Goal: Task Accomplishment & Management: Manage account settings

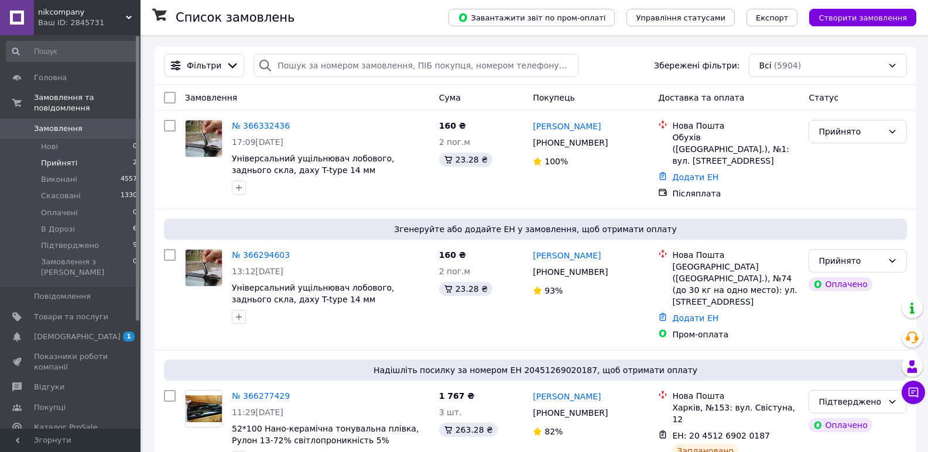
click at [90, 155] on li "Прийняті 2" at bounding box center [72, 163] width 144 height 16
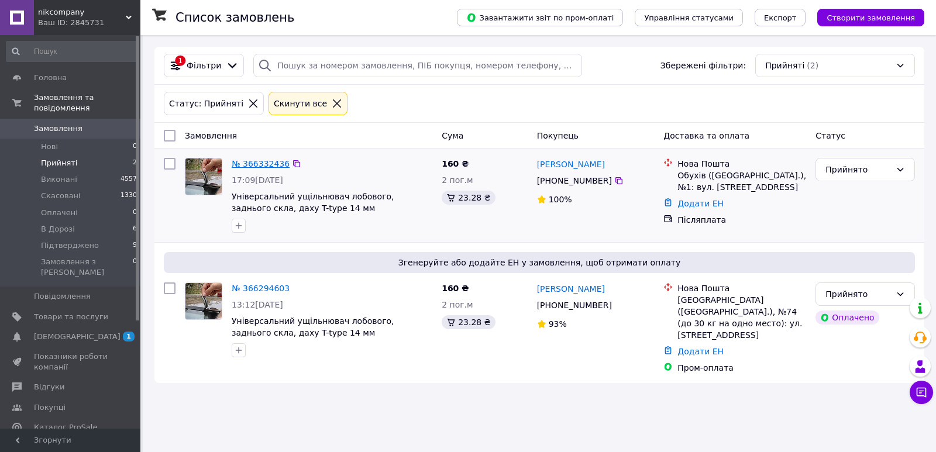
click at [269, 160] on link "№ 366332436" at bounding box center [261, 163] width 58 height 9
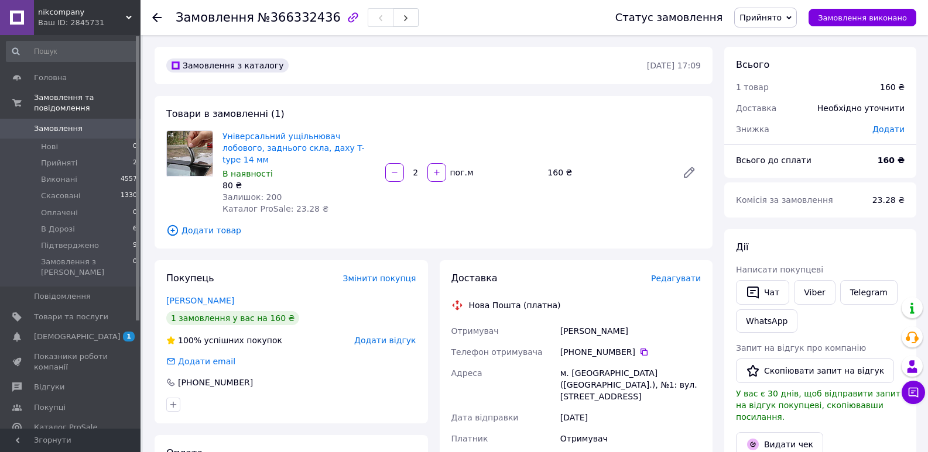
click at [681, 274] on span "Редагувати" at bounding box center [676, 278] width 50 height 9
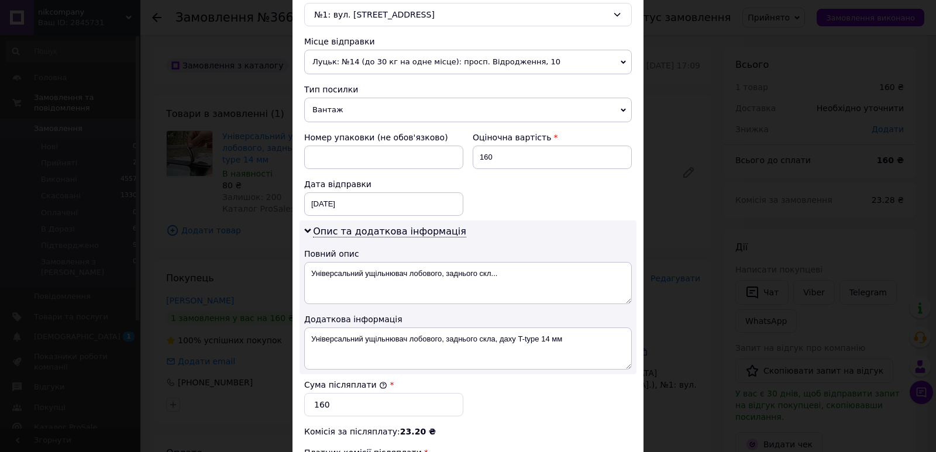
scroll to position [410, 0]
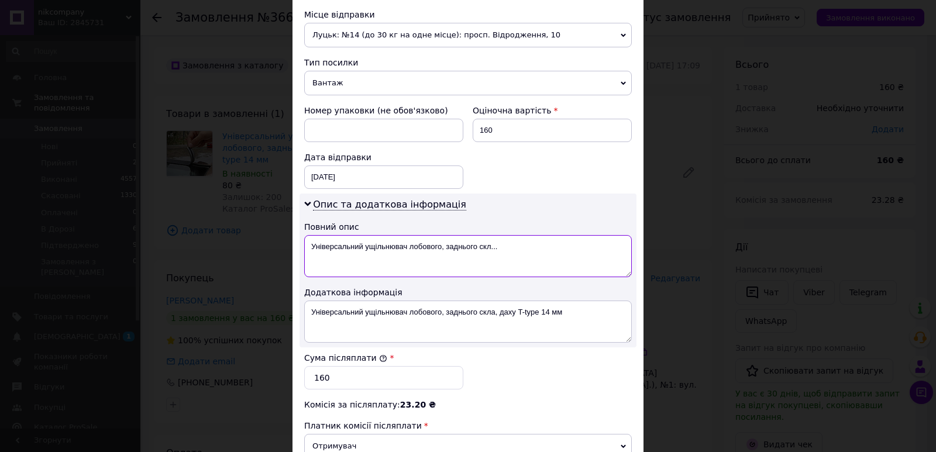
drag, startPoint x: 304, startPoint y: 248, endPoint x: 516, endPoint y: 282, distance: 214.1
click at [516, 282] on div "Опис та додаткова інформація Повний опис Універсальний ущільнювач лобового, зад…" at bounding box center [468, 271] width 337 height 154
type textarea "N"
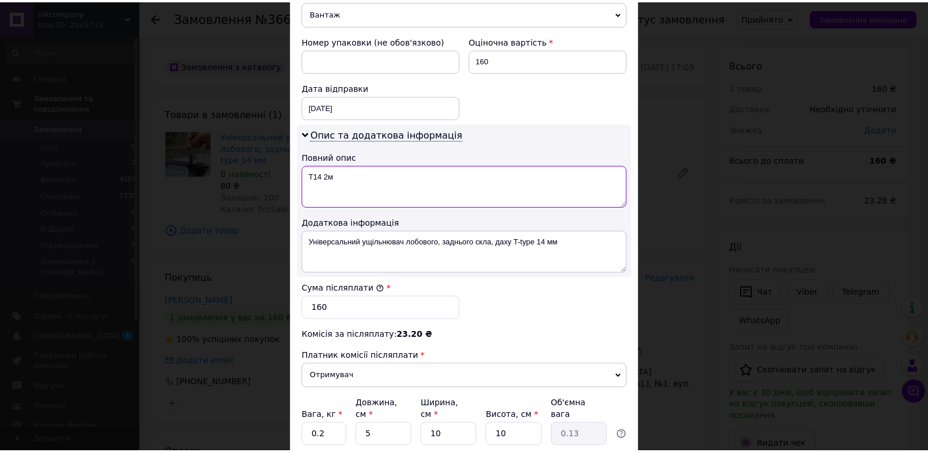
scroll to position [572, 0]
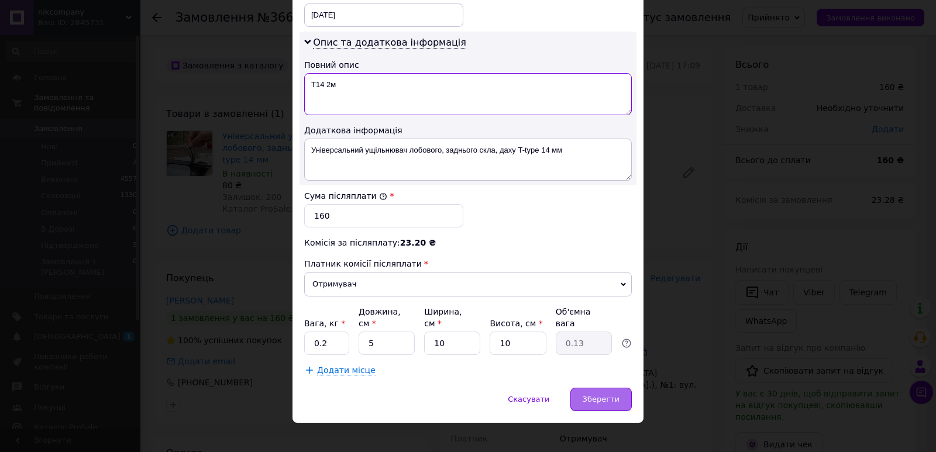
type textarea "Т14 2м"
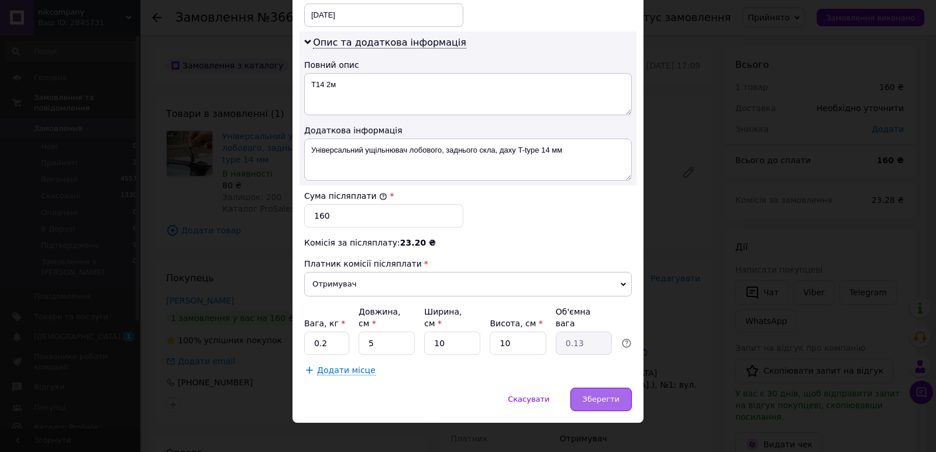
click at [629, 392] on div "Зберегти" at bounding box center [601, 399] width 61 height 23
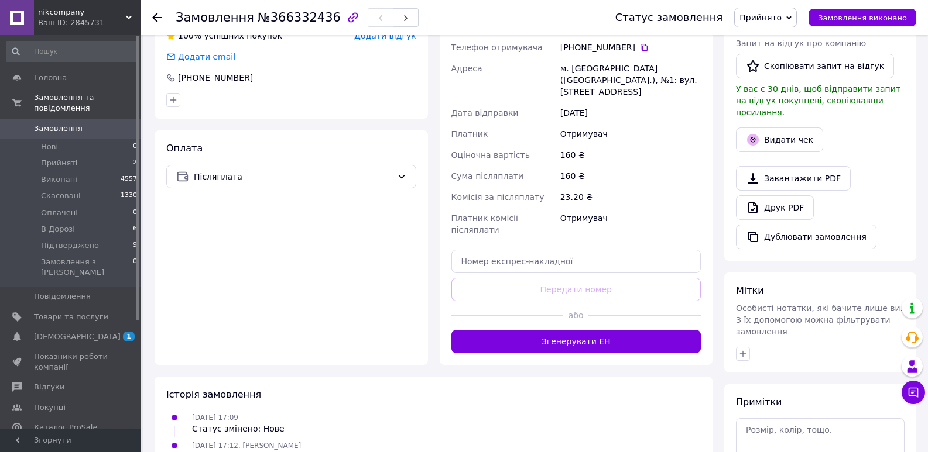
scroll to position [418, 0]
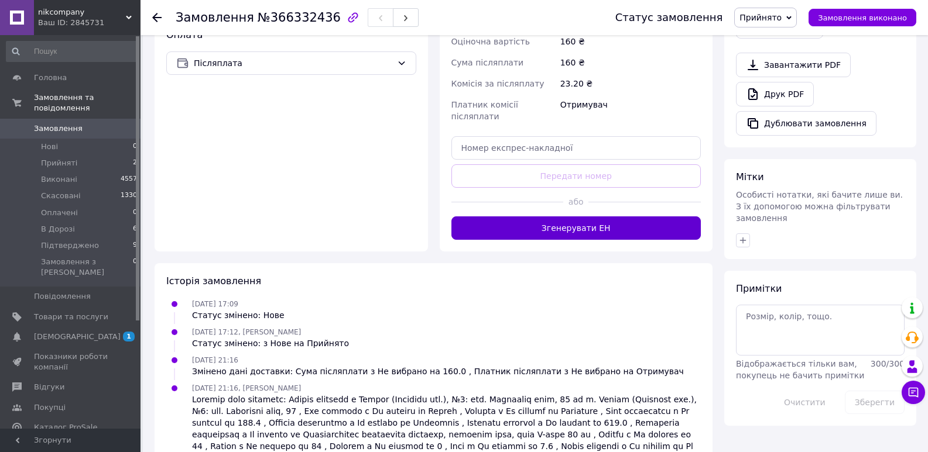
click at [572, 217] on button "Згенерувати ЕН" at bounding box center [576, 228] width 250 height 23
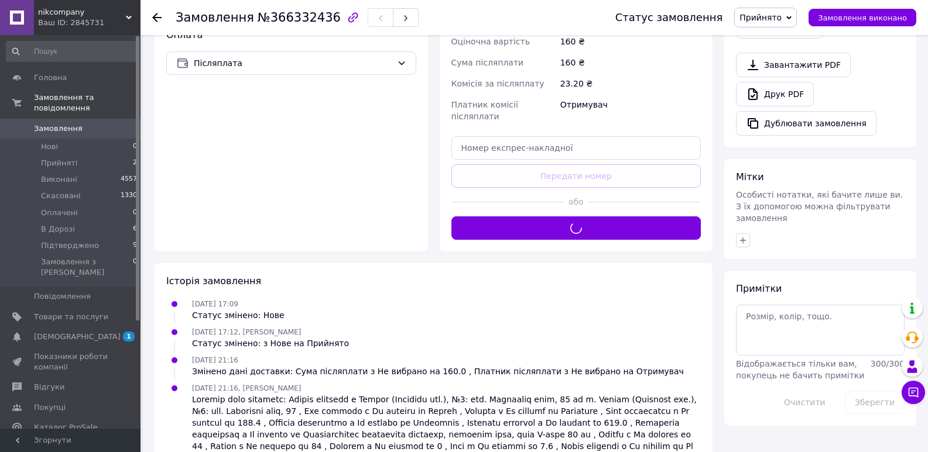
click at [778, 18] on span "Прийнято" at bounding box center [760, 17] width 42 height 9
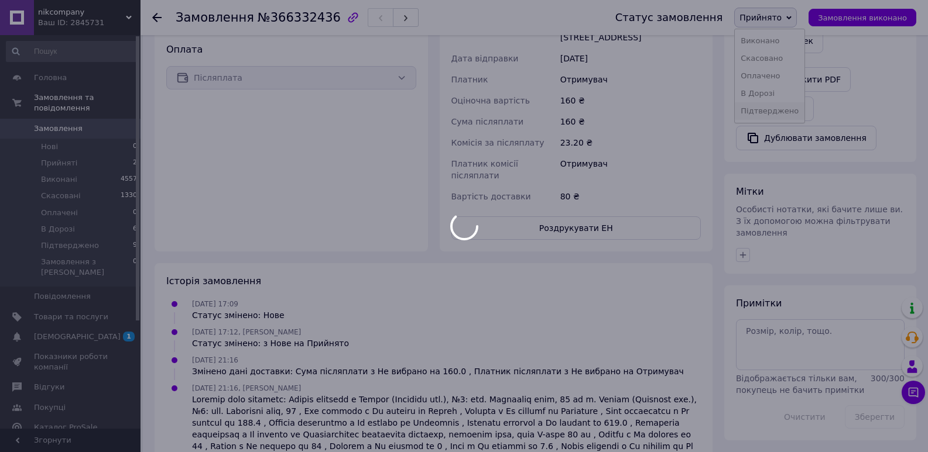
click at [789, 105] on body "nikcompany Ваш ID: 2845731 Сайт nikcompany Кабінет покупця Перевірити стан сист…" at bounding box center [464, 41] width 928 height 891
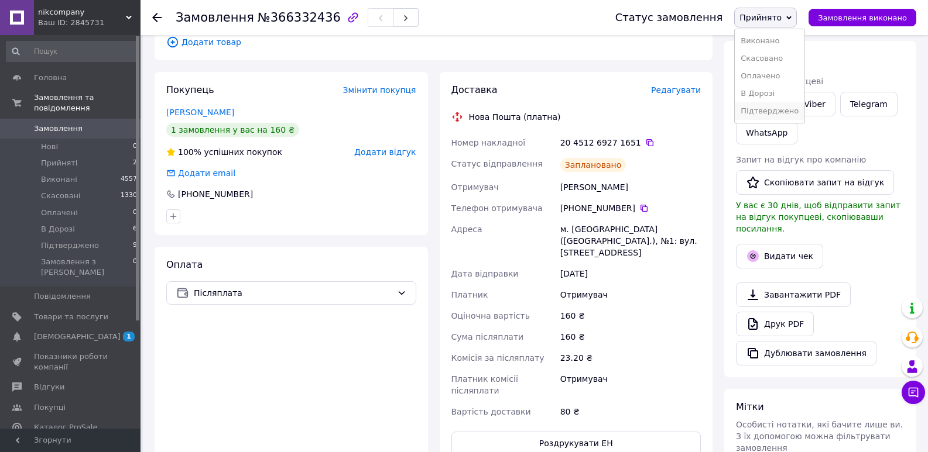
scroll to position [184, 0]
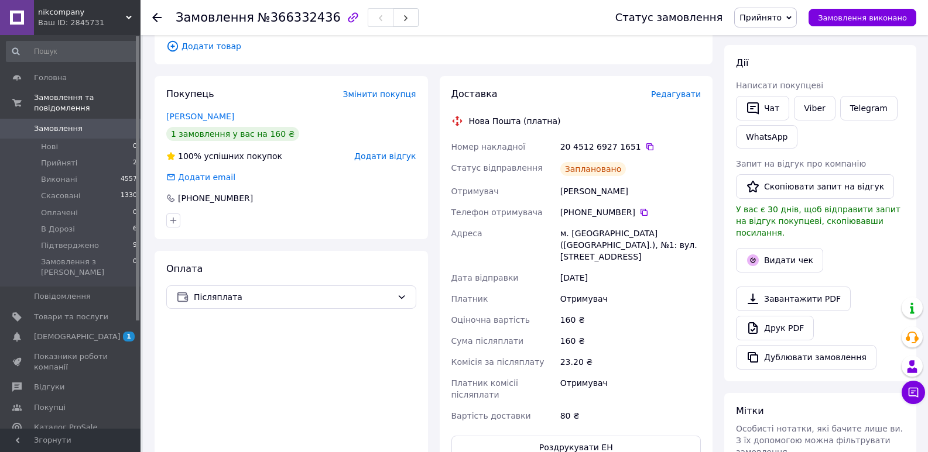
click at [636, 207] on div "+380 93 103 88 81" at bounding box center [630, 213] width 140 height 12
click at [639, 208] on icon at bounding box center [643, 212] width 9 height 9
click at [646, 143] on icon at bounding box center [649, 146] width 7 height 7
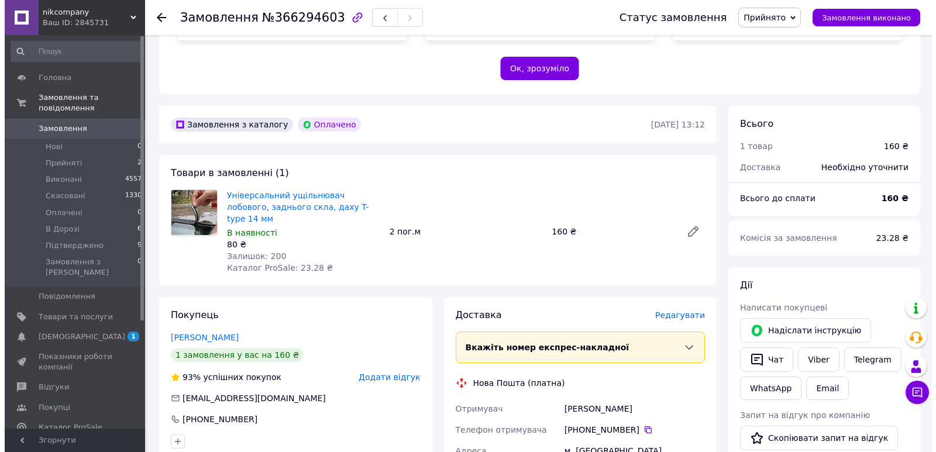
scroll to position [234, 0]
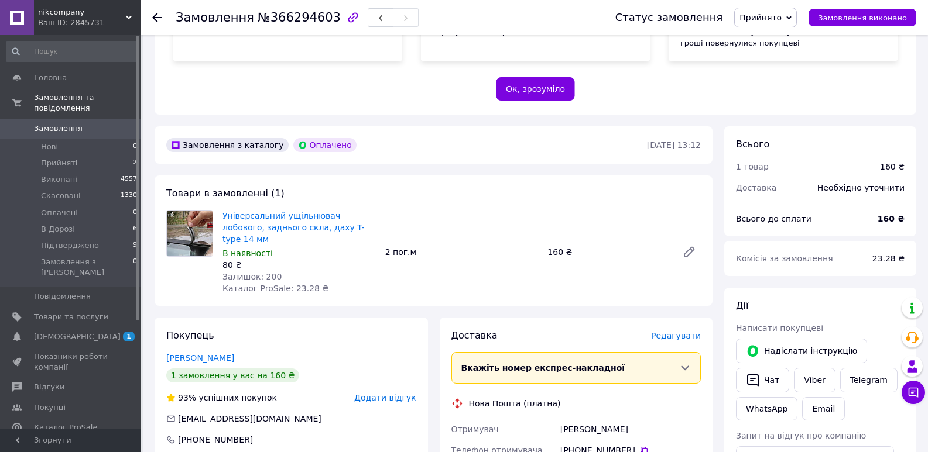
click at [678, 331] on span "Редагувати" at bounding box center [676, 335] width 50 height 9
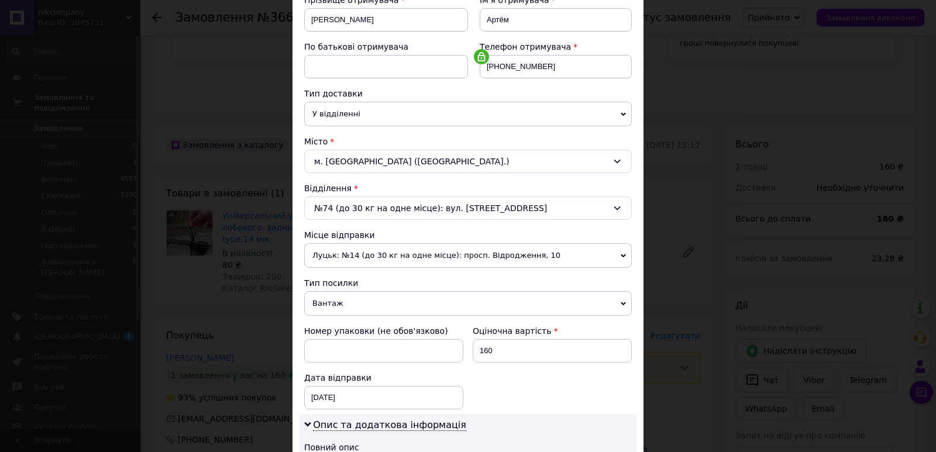
scroll to position [351, 0]
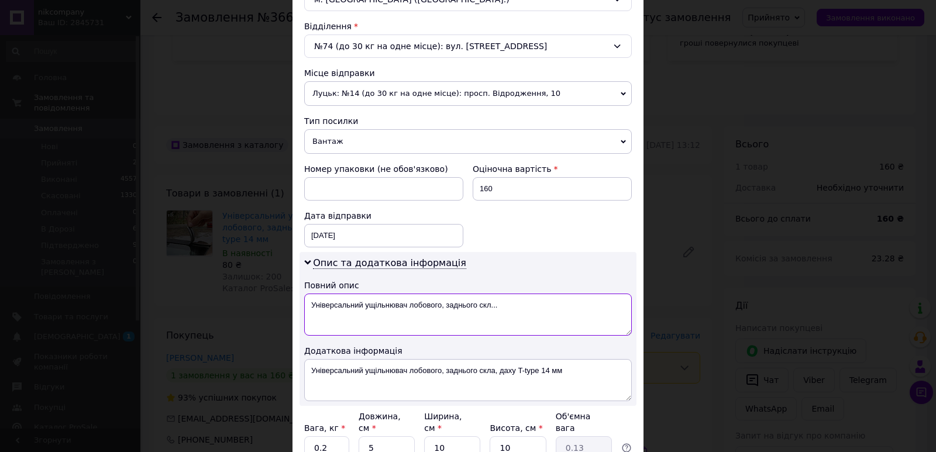
drag, startPoint x: 309, startPoint y: 304, endPoint x: 590, endPoint y: 310, distance: 281.0
click at [590, 310] on textarea "Універсальний ущільнювач лобового, заднього скл..." at bounding box center [468, 315] width 328 height 42
drag, startPoint x: 591, startPoint y: 311, endPoint x: 374, endPoint y: 294, distance: 217.2
click at [374, 294] on textarea "Тмпр" at bounding box center [468, 315] width 328 height 42
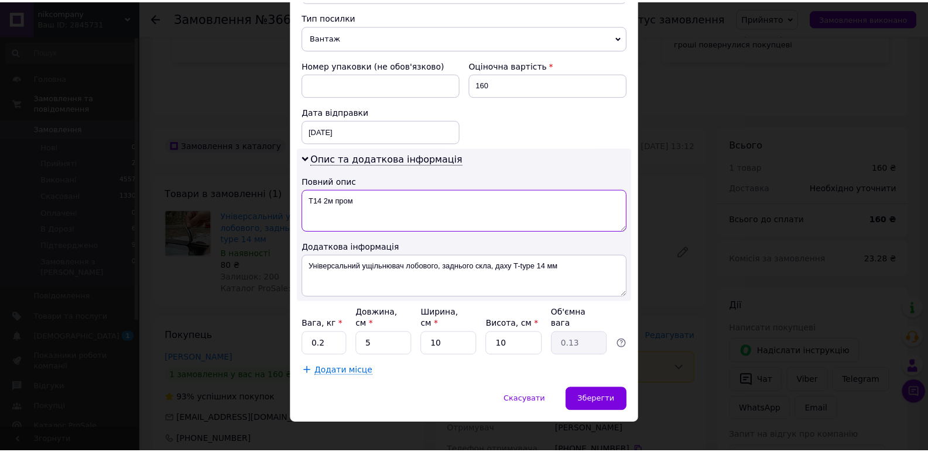
scroll to position [456, 0]
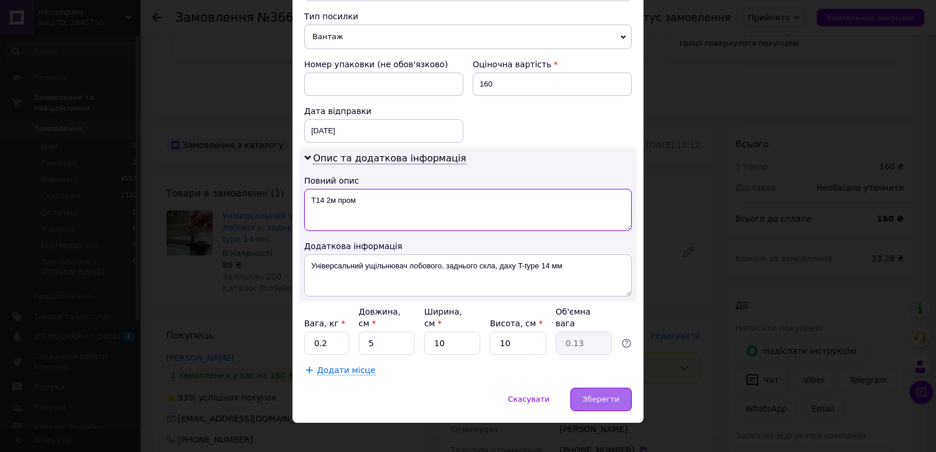
type textarea "Т14 2м пром"
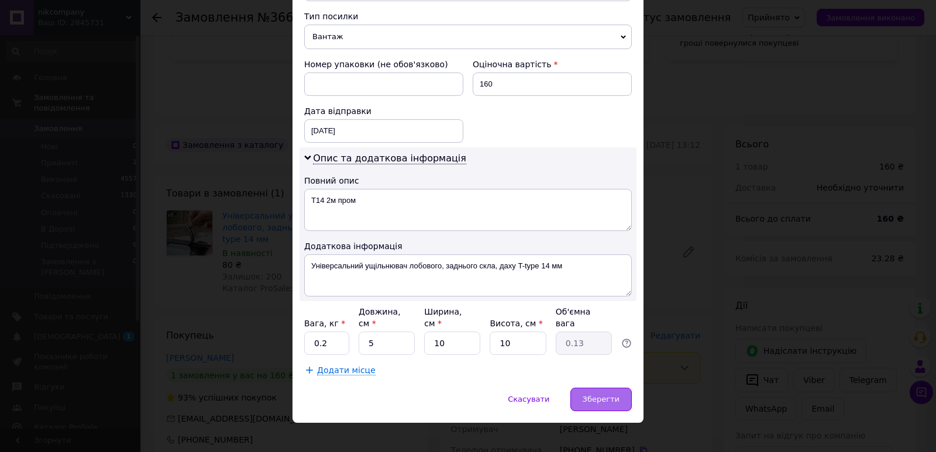
click at [614, 388] on div "Зберегти" at bounding box center [601, 399] width 61 height 23
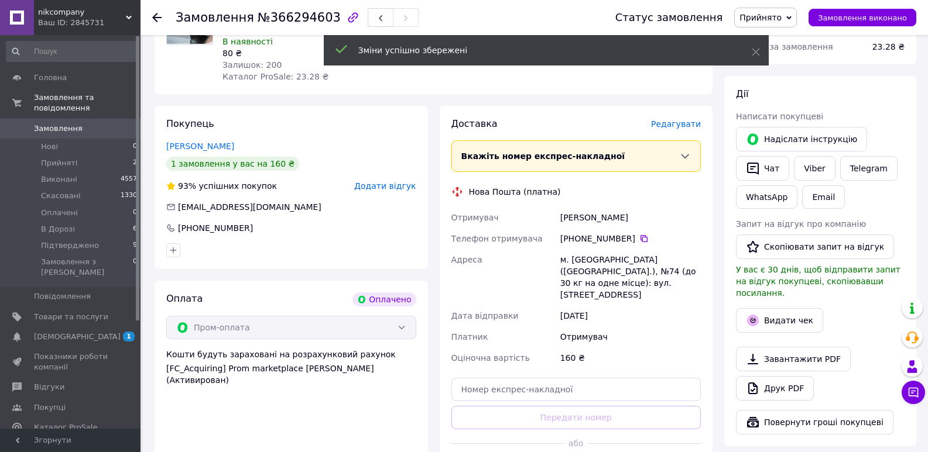
scroll to position [585, 0]
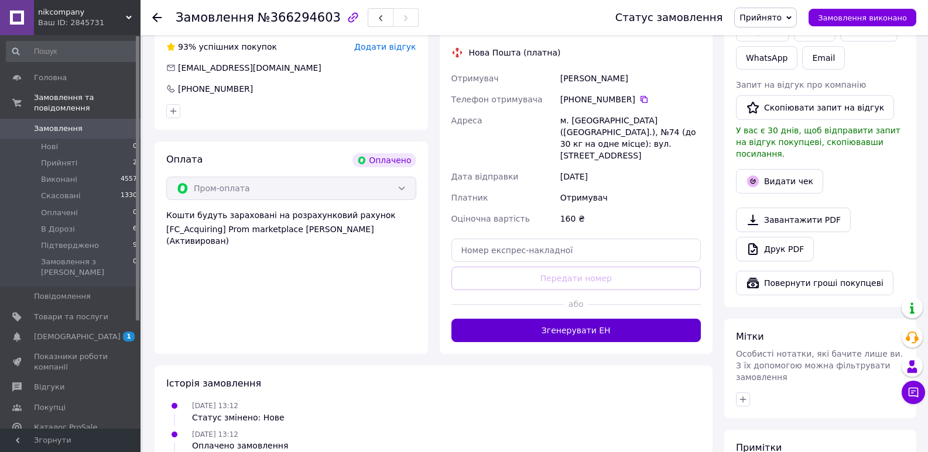
click at [653, 319] on button "Згенерувати ЕН" at bounding box center [576, 330] width 250 height 23
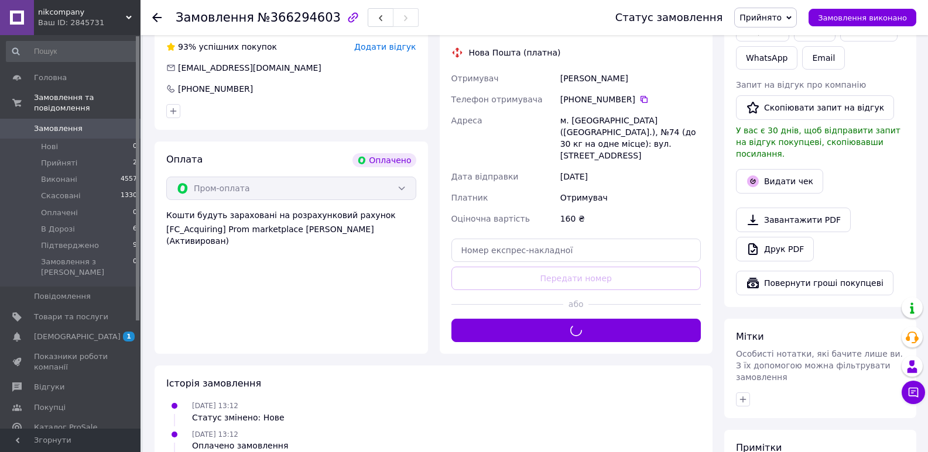
click at [774, 26] on span "Прийнято" at bounding box center [765, 18] width 63 height 20
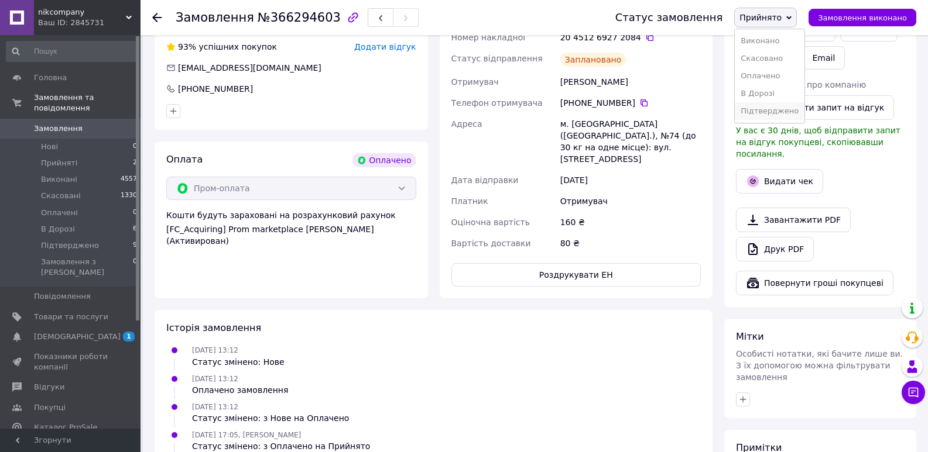
click at [775, 108] on li "Підтверджено" at bounding box center [769, 111] width 70 height 18
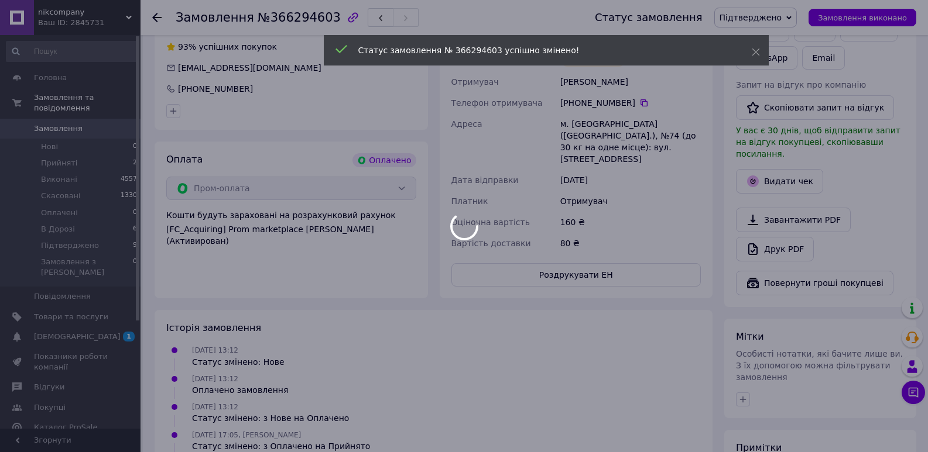
scroll to position [293, 0]
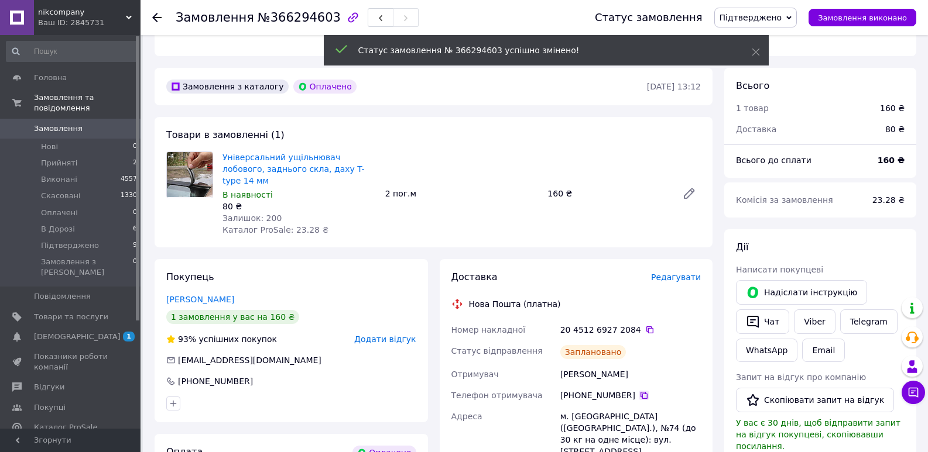
click at [639, 391] on icon at bounding box center [643, 395] width 9 height 9
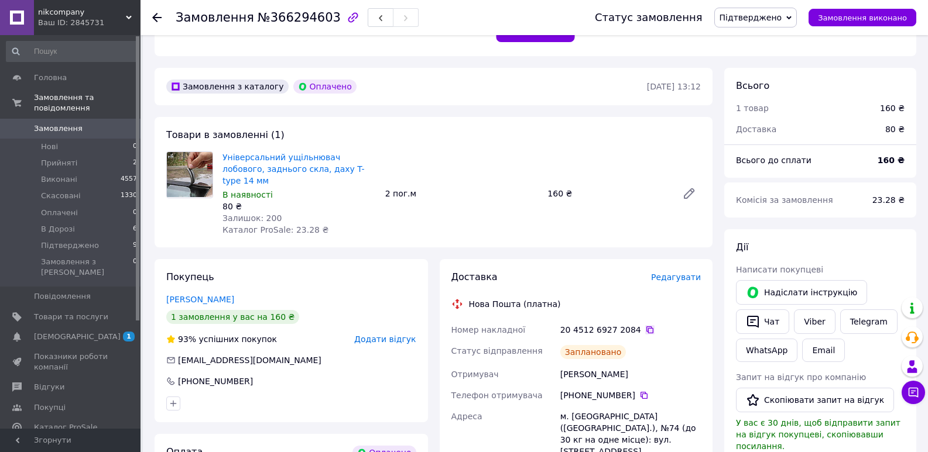
click at [646, 327] on icon at bounding box center [649, 330] width 7 height 7
click at [59, 123] on span "Замовлення" at bounding box center [58, 128] width 49 height 11
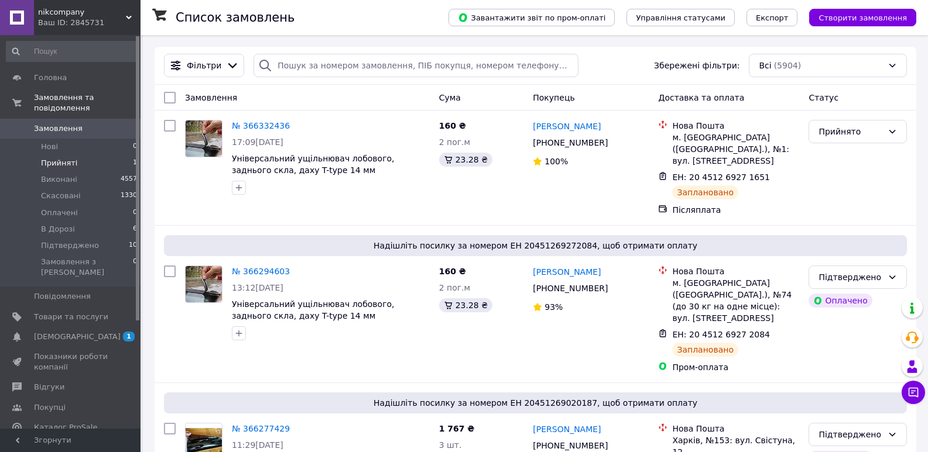
click at [72, 158] on span "Прийняті" at bounding box center [59, 163] width 36 height 11
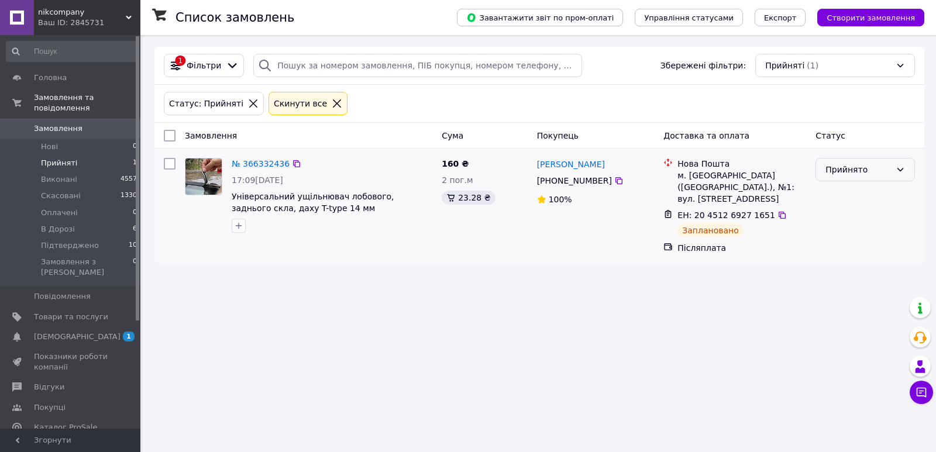
click at [863, 173] on div "Прийнято" at bounding box center [859, 169] width 66 height 13
click at [874, 276] on li "Підтверджено" at bounding box center [865, 279] width 98 height 21
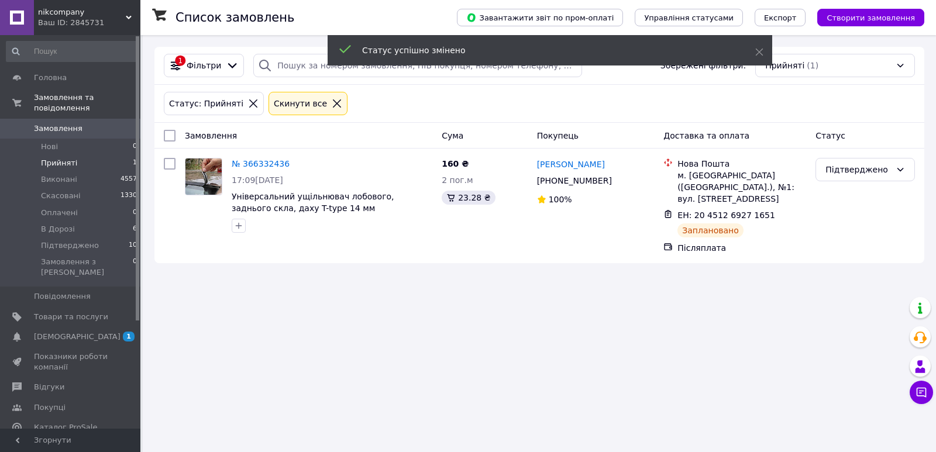
click at [397, 262] on div "Список замовлень Завантажити звіт по пром-оплаті Управління статусами Експорт С…" at bounding box center [540, 155] width 794 height 240
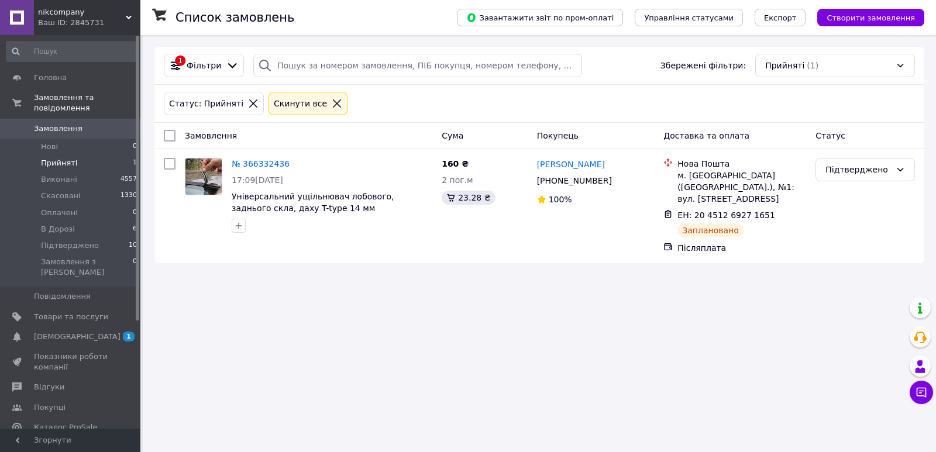
click at [70, 123] on span "Замовлення" at bounding box center [58, 128] width 49 height 11
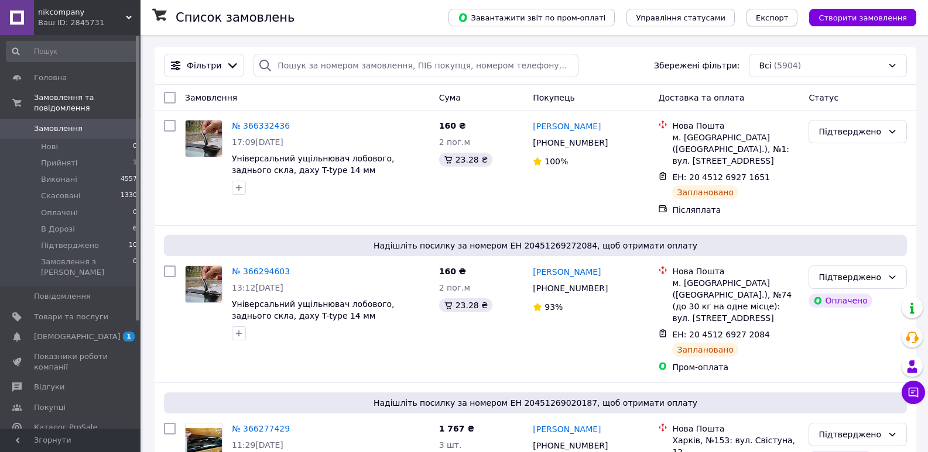
drag, startPoint x: 760, startPoint y: 15, endPoint x: 774, endPoint y: 15, distance: 13.5
click at [761, 15] on div "Завантажити звіт по пром-оплаті Управління статусами Експорт Створити замовлення" at bounding box center [676, 18] width 479 height 18
click at [780, 16] on span "Експорт" at bounding box center [772, 17] width 33 height 9
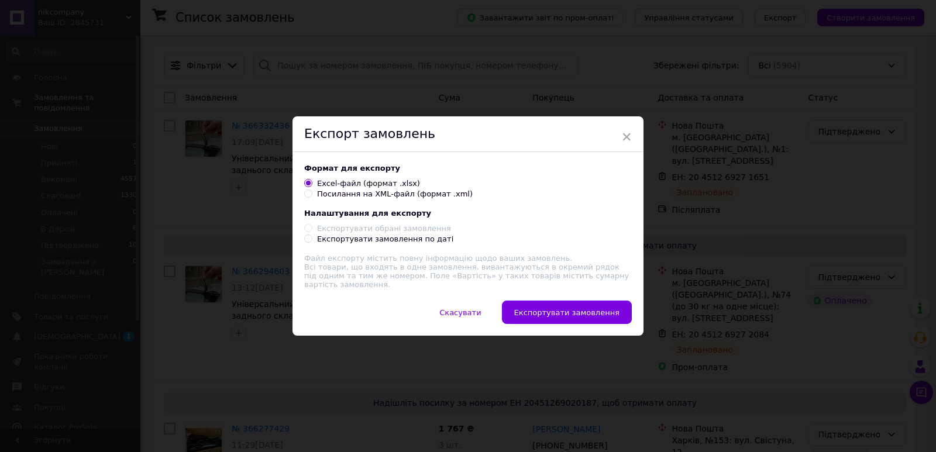
click at [349, 242] on div "Експортувати замовлення по даті" at bounding box center [385, 239] width 136 height 11
click at [312, 242] on input "Експортувати замовлення по даті" at bounding box center [308, 239] width 8 height 8
radio input "true"
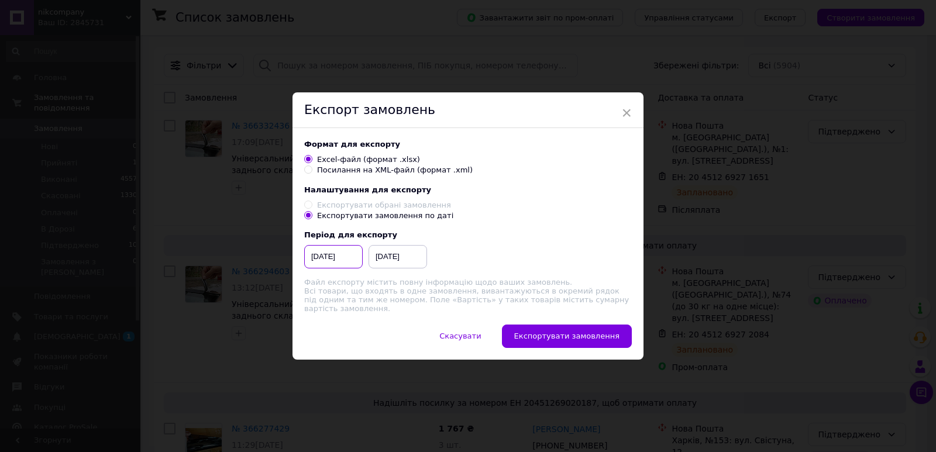
click at [354, 259] on input "12.04.2025" at bounding box center [333, 256] width 59 height 23
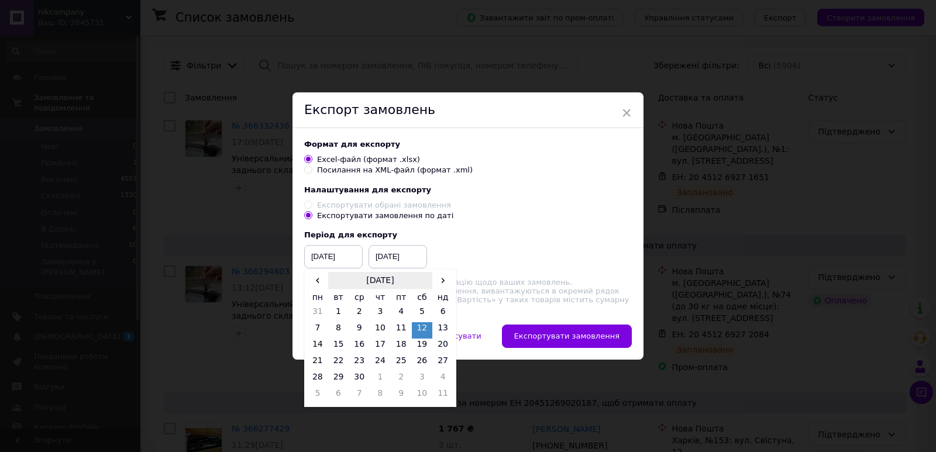
click at [392, 283] on th "квітень 2025" at bounding box center [380, 281] width 105 height 18
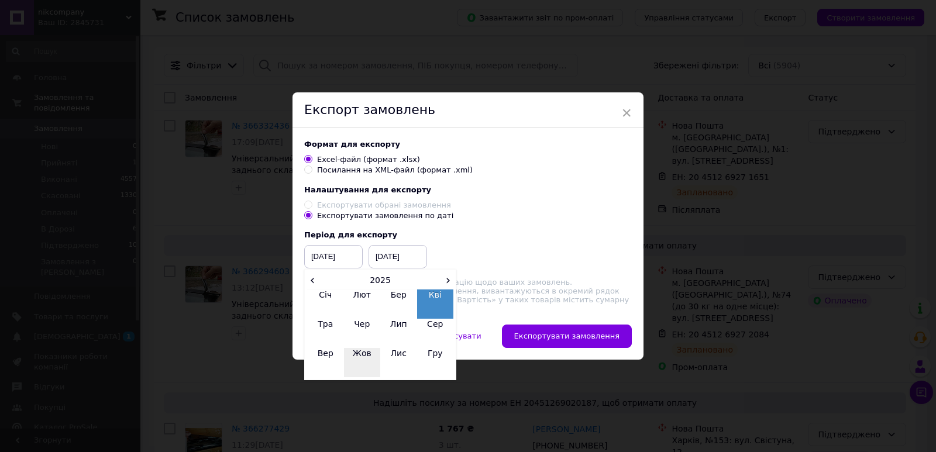
click at [362, 365] on td "Жов" at bounding box center [362, 362] width 37 height 29
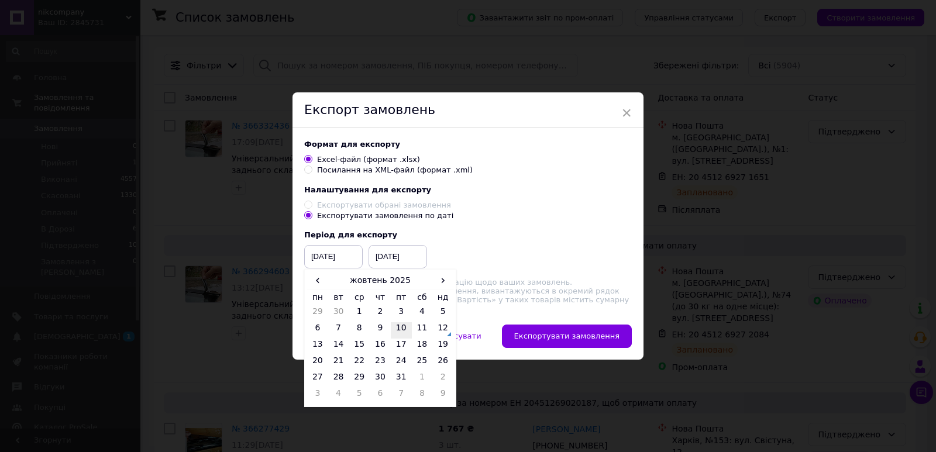
click at [401, 328] on td "10" at bounding box center [401, 330] width 21 height 16
type input "[DATE]"
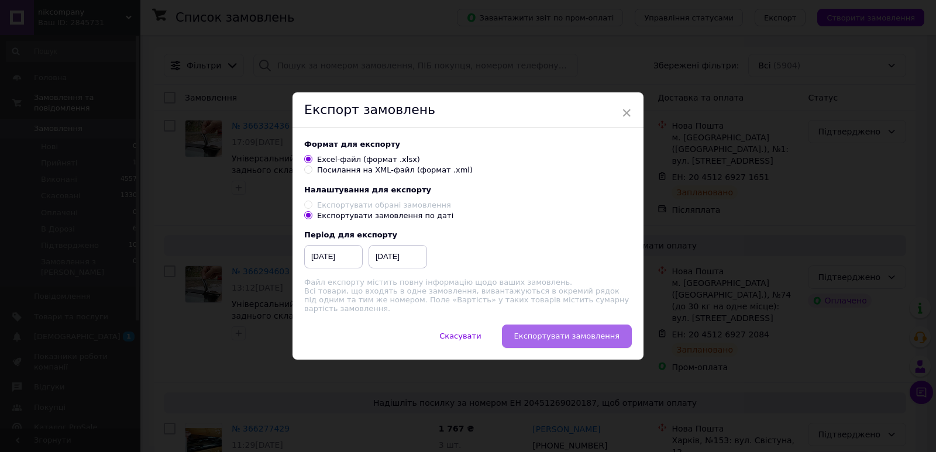
click at [552, 341] on button "Експортувати замовлення" at bounding box center [567, 336] width 130 height 23
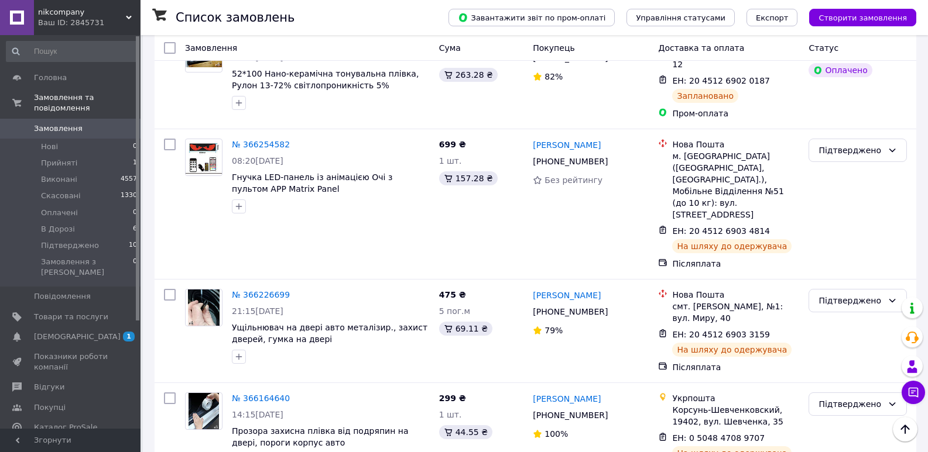
scroll to position [410, 0]
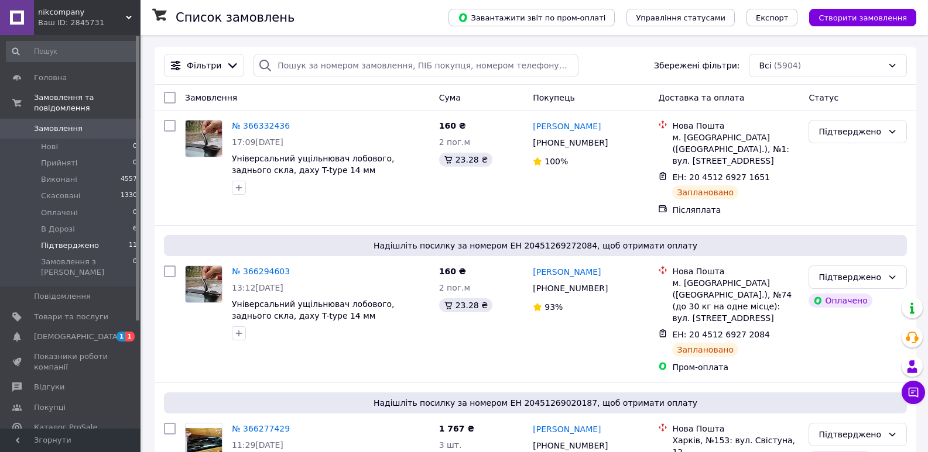
click at [56, 241] on span "Підтверджено" at bounding box center [70, 246] width 58 height 11
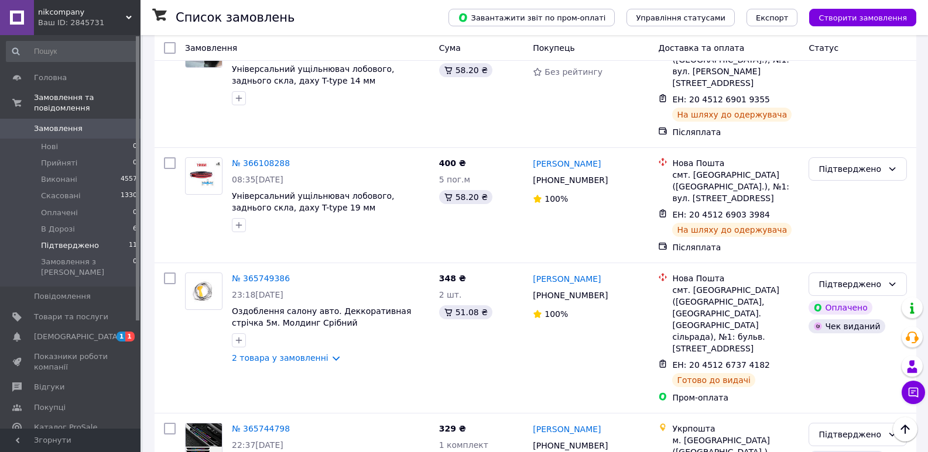
scroll to position [761, 0]
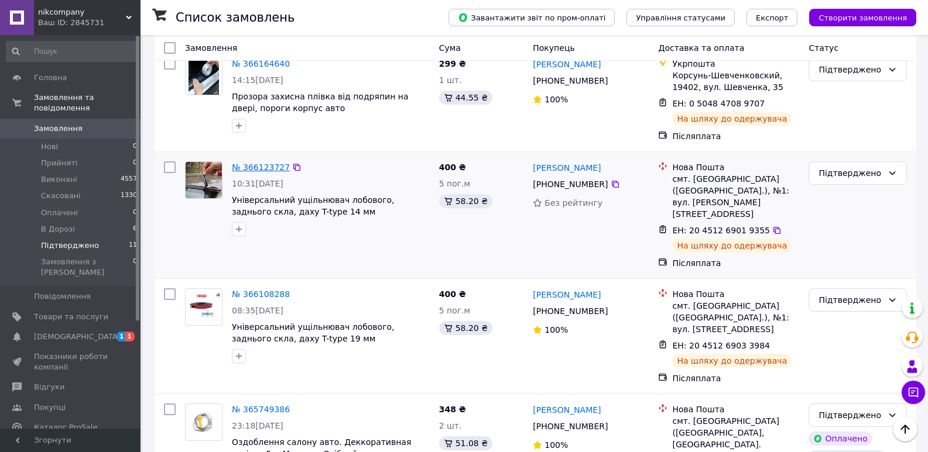
drag, startPoint x: 261, startPoint y: 94, endPoint x: 254, endPoint y: 101, distance: 9.5
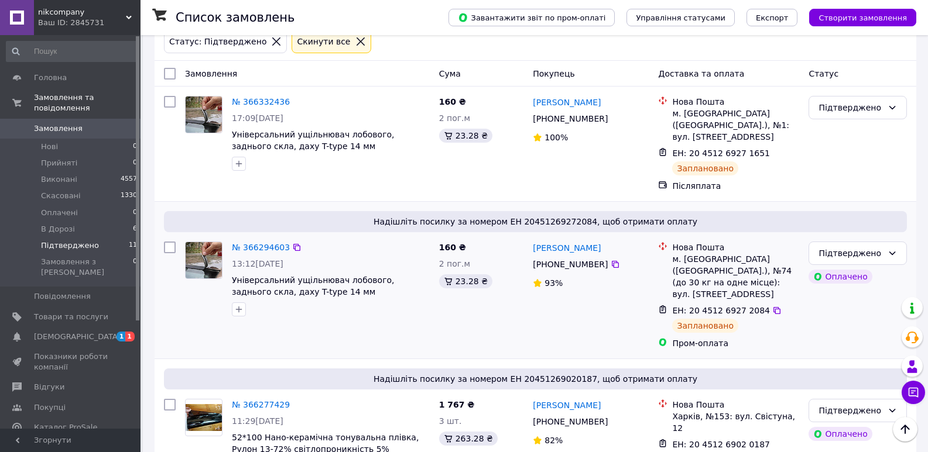
scroll to position [0, 0]
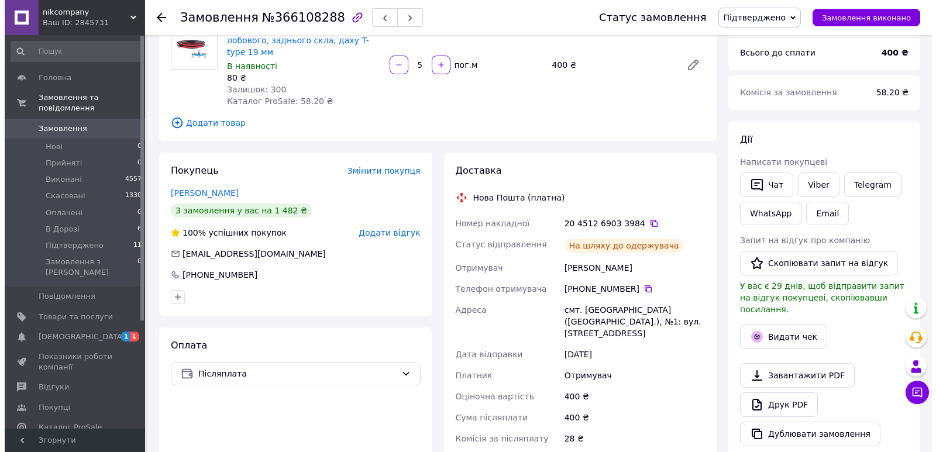
scroll to position [293, 0]
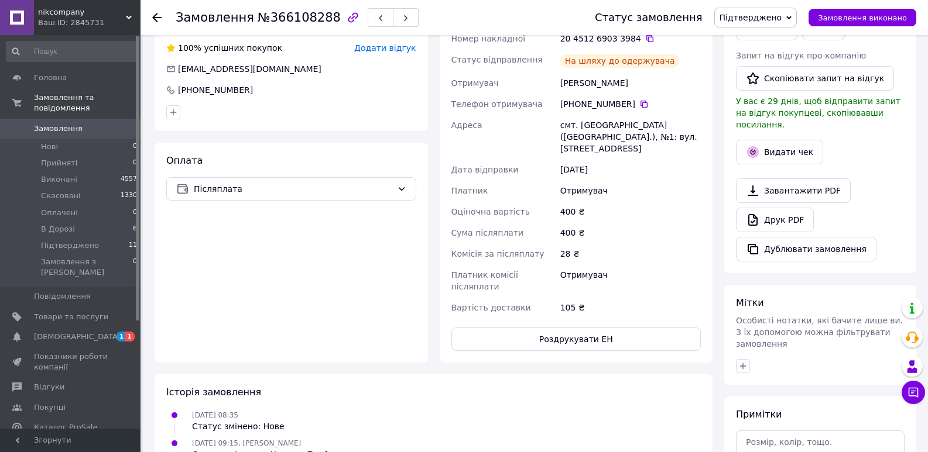
drag, startPoint x: 755, startPoint y: 143, endPoint x: 721, endPoint y: 165, distance: 40.6
click at [754, 146] on icon "button" at bounding box center [753, 152] width 12 height 12
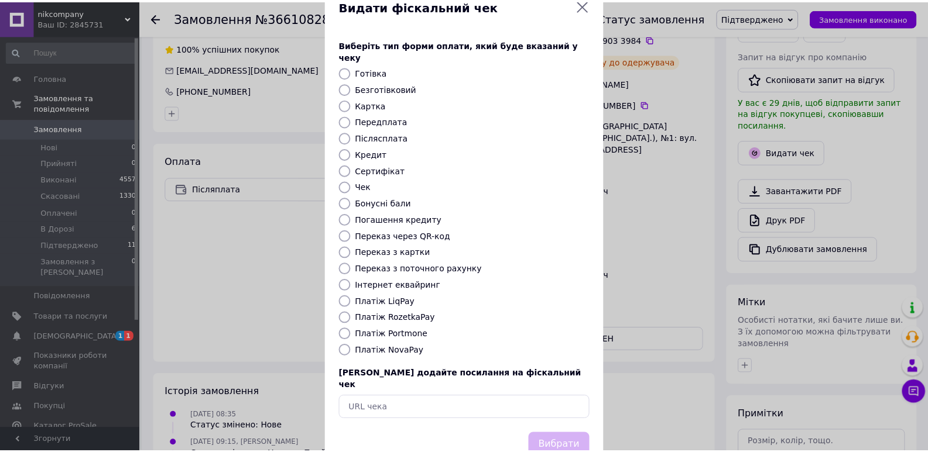
scroll to position [50, 0]
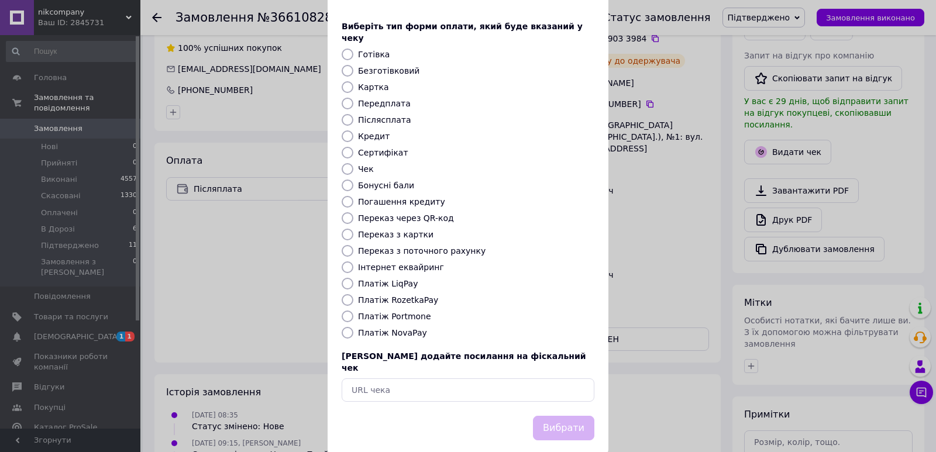
click at [392, 328] on label "Платіж NovaPay" at bounding box center [392, 332] width 69 height 9
click at [353, 327] on input "Платіж NovaPay" at bounding box center [348, 333] width 12 height 12
radio input "true"
click at [571, 416] on button "Вибрати" at bounding box center [563, 428] width 61 height 25
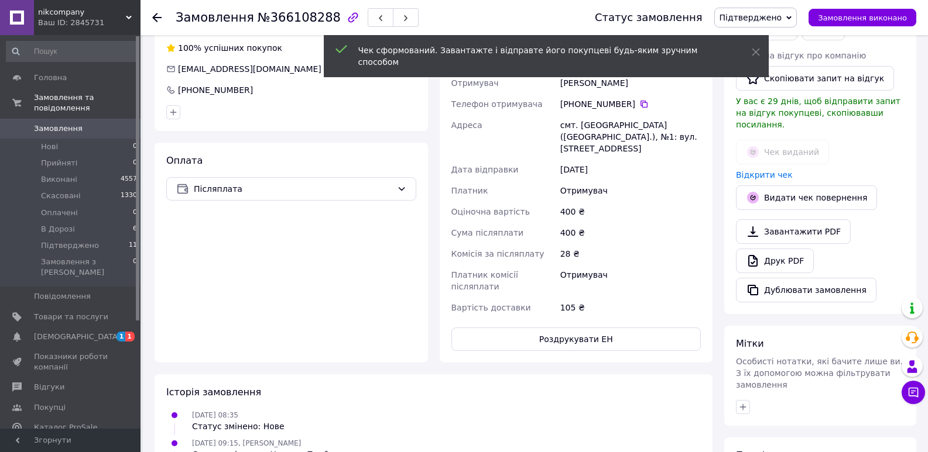
click at [756, 23] on span "Підтверджено" at bounding box center [755, 18] width 83 height 20
click at [754, 116] on li "В Дорозі" at bounding box center [756, 111] width 82 height 18
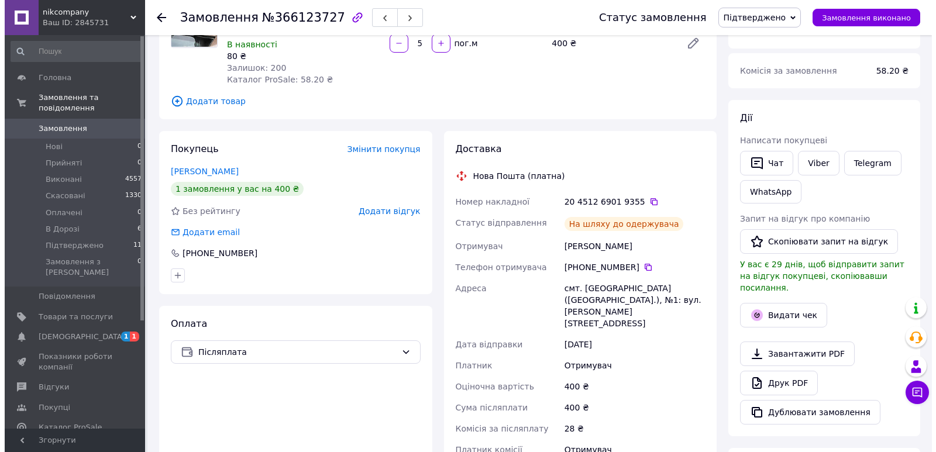
scroll to position [293, 0]
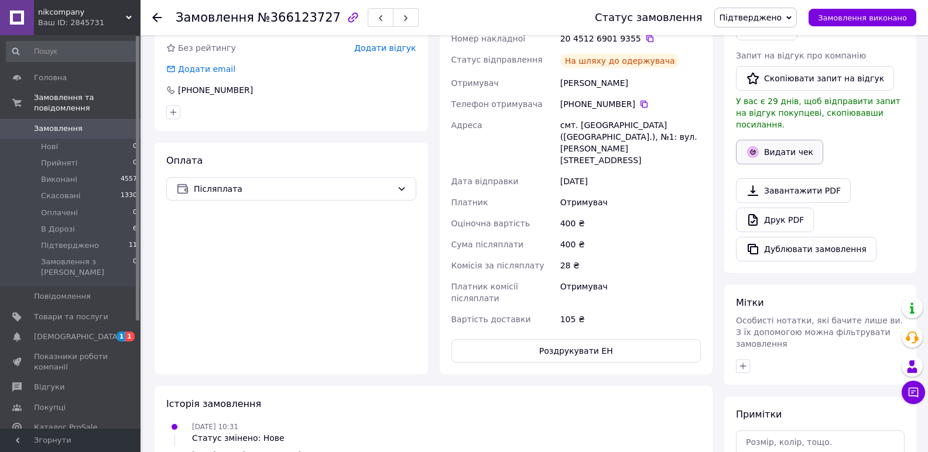
click at [785, 140] on button "Видати чек" at bounding box center [779, 152] width 87 height 25
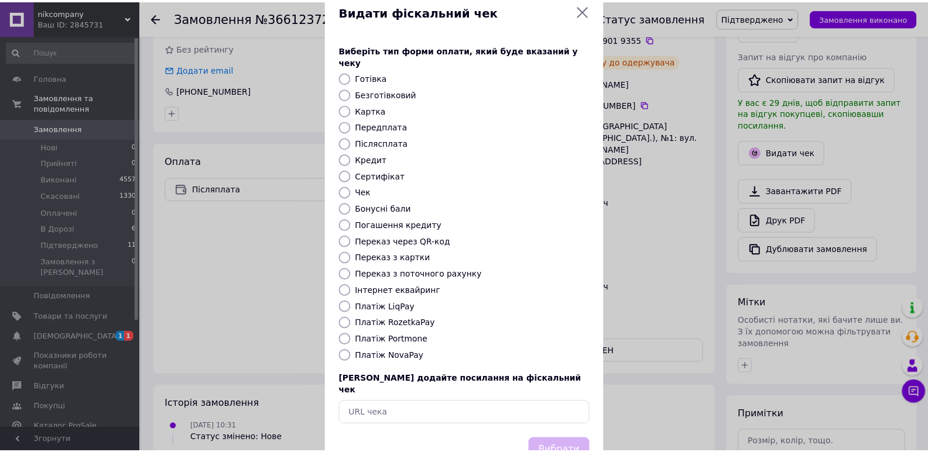
scroll to position [50, 0]
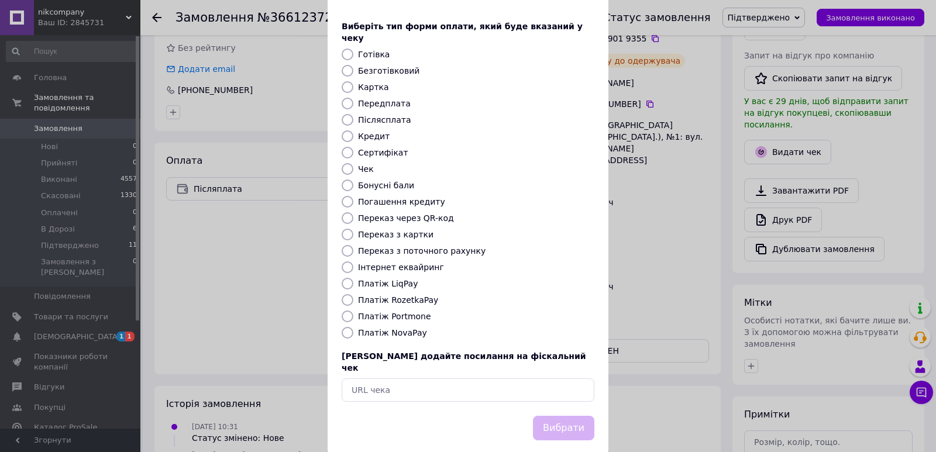
click at [394, 328] on label "Платіж NovaPay" at bounding box center [392, 332] width 69 height 9
click at [353, 327] on input "Платіж NovaPay" at bounding box center [348, 333] width 12 height 12
radio input "true"
click at [560, 416] on button "Вибрати" at bounding box center [563, 428] width 61 height 25
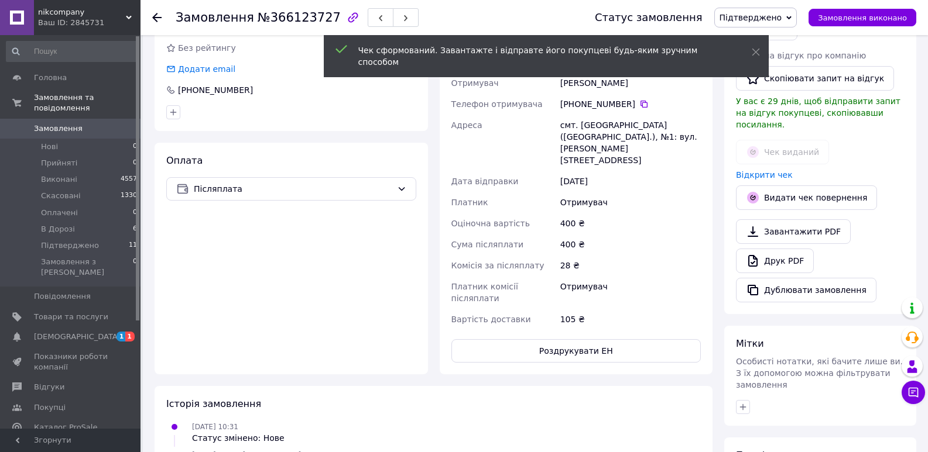
click at [768, 22] on span "Підтверджено" at bounding box center [750, 17] width 63 height 9
click at [763, 106] on li "В Дорозі" at bounding box center [756, 111] width 82 height 18
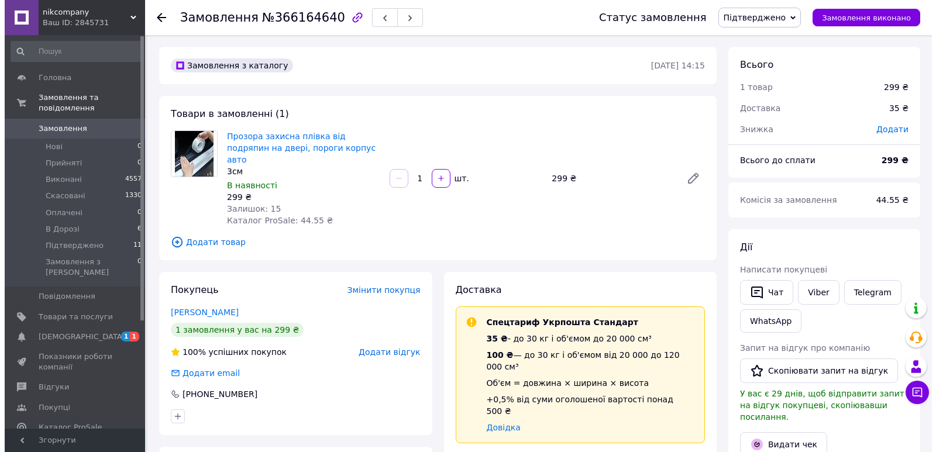
scroll to position [59, 0]
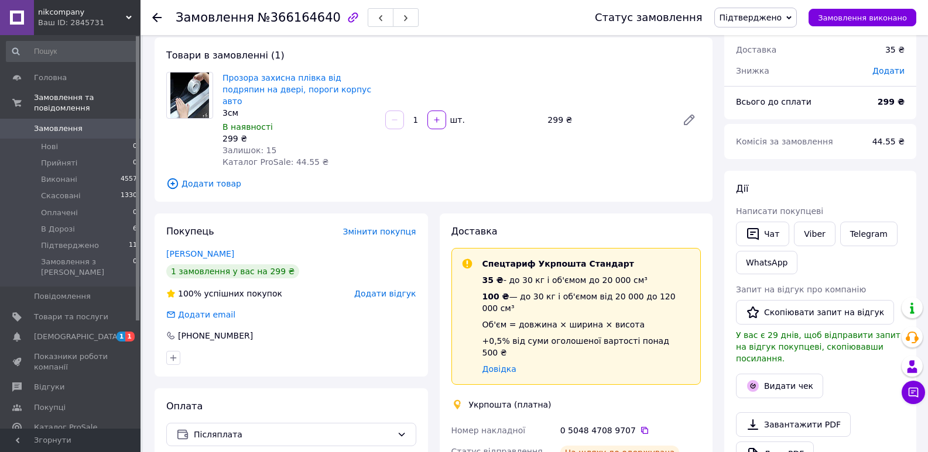
drag, startPoint x: 795, startPoint y: 366, endPoint x: 781, endPoint y: 359, distance: 15.2
click at [794, 374] on button "Видати чек" at bounding box center [779, 386] width 87 height 25
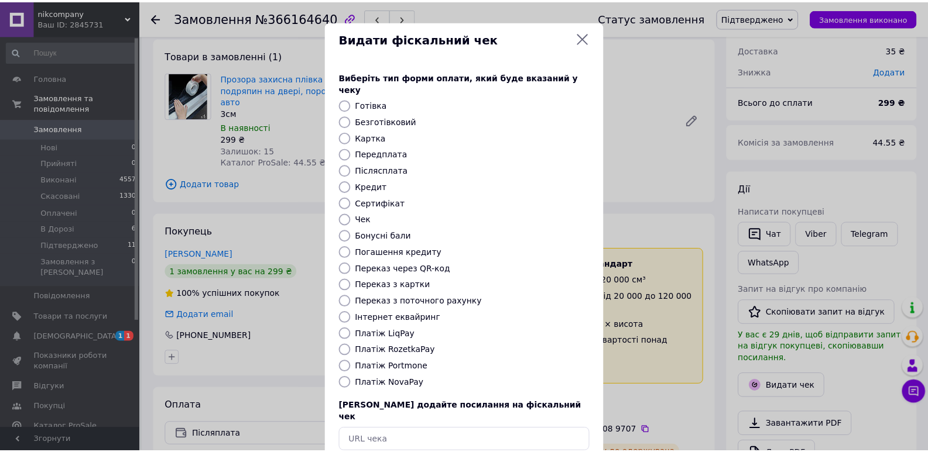
scroll to position [50, 0]
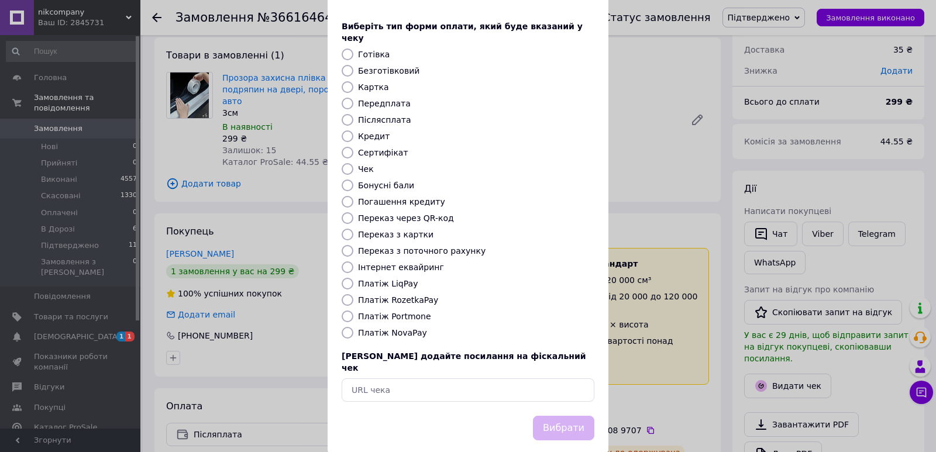
click at [369, 50] on label "Готівка" at bounding box center [374, 54] width 32 height 9
click at [353, 49] on input "Готівка" at bounding box center [348, 55] width 12 height 12
radio input "true"
drag, startPoint x: 562, startPoint y: 400, endPoint x: 564, endPoint y: 391, distance: 9.5
click at [562, 416] on button "Вибрати" at bounding box center [563, 428] width 61 height 25
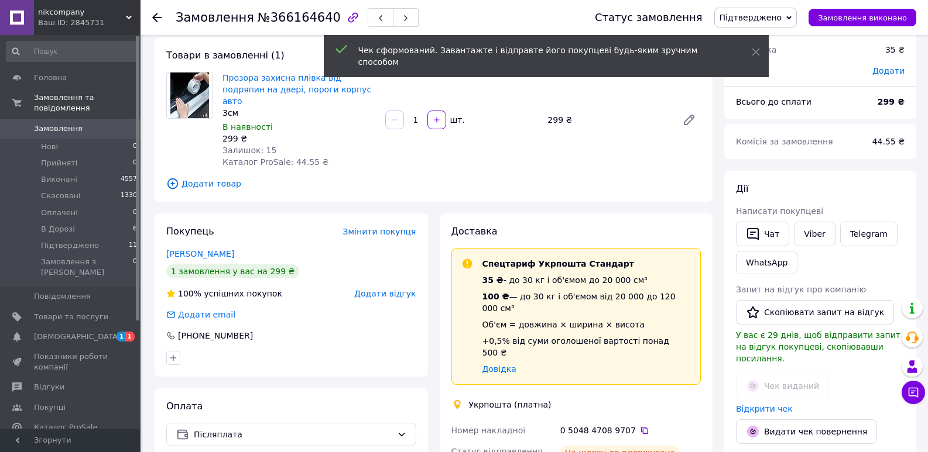
click at [773, 16] on span "Підтверджено" at bounding box center [750, 17] width 63 height 9
click at [755, 108] on li "В Дорозі" at bounding box center [756, 111] width 82 height 18
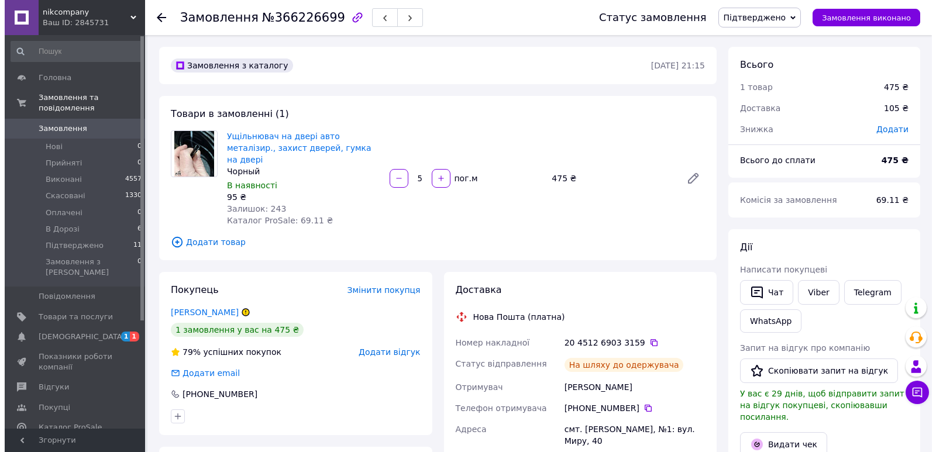
scroll to position [293, 0]
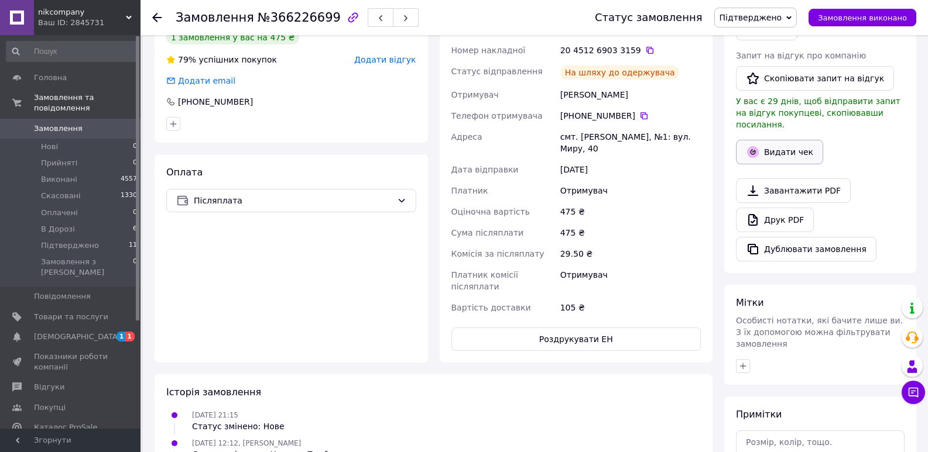
click at [755, 146] on icon "button" at bounding box center [753, 152] width 14 height 14
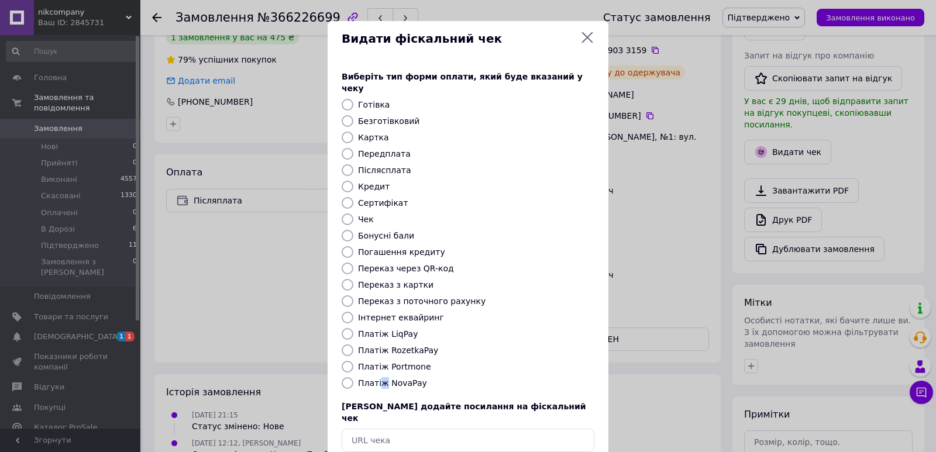
click at [380, 379] on label "Платіж NovaPay" at bounding box center [392, 383] width 69 height 9
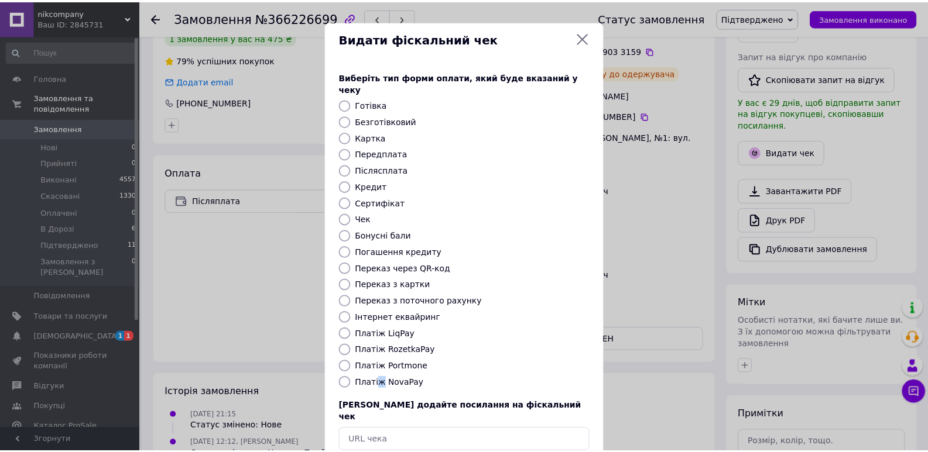
scroll to position [50, 0]
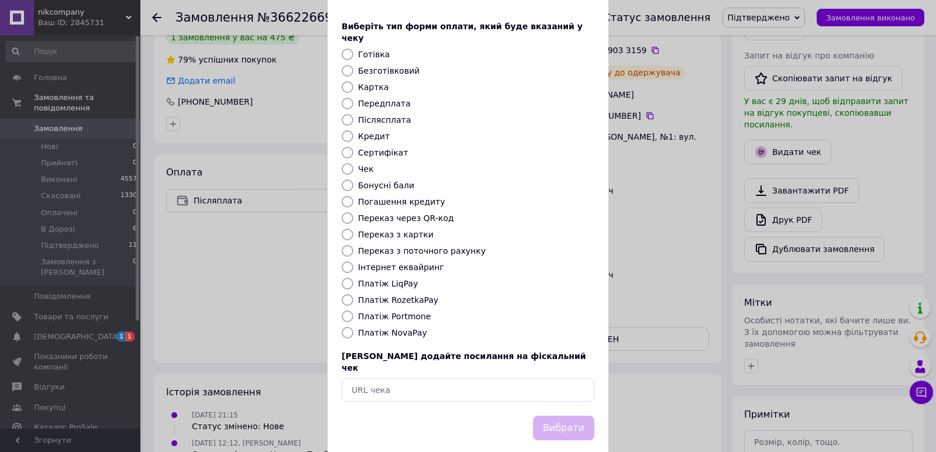
click at [362, 327] on div "Платіж NovaPay" at bounding box center [476, 333] width 241 height 12
click at [363, 328] on label "Платіж NovaPay" at bounding box center [392, 332] width 69 height 9
click at [353, 327] on input "Платіж NovaPay" at bounding box center [348, 333] width 12 height 12
radio input "true"
click at [565, 416] on button "Вибрати" at bounding box center [563, 428] width 61 height 25
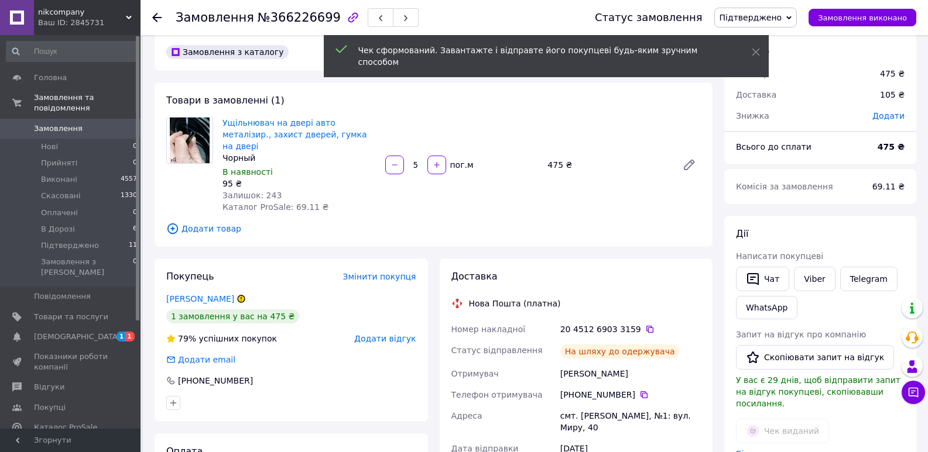
scroll to position [0, 0]
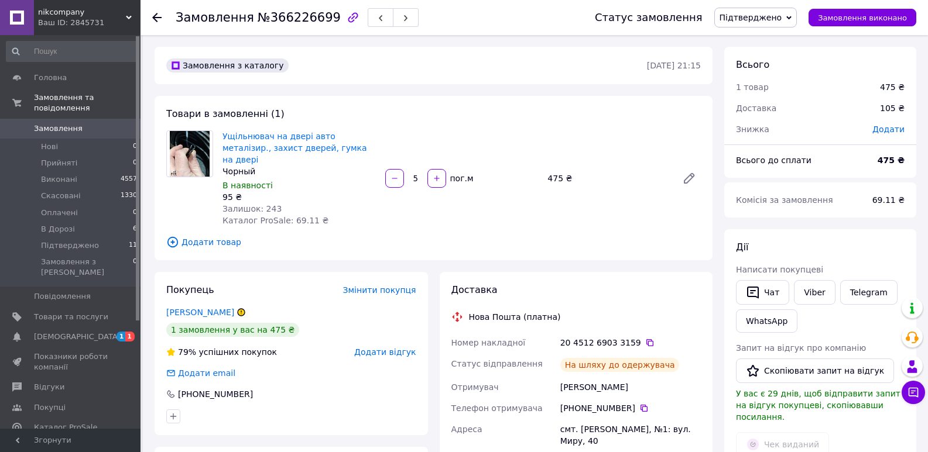
click at [780, 23] on span "Підтверджено" at bounding box center [755, 18] width 83 height 20
click at [766, 109] on li "В Дорозі" at bounding box center [756, 111] width 82 height 18
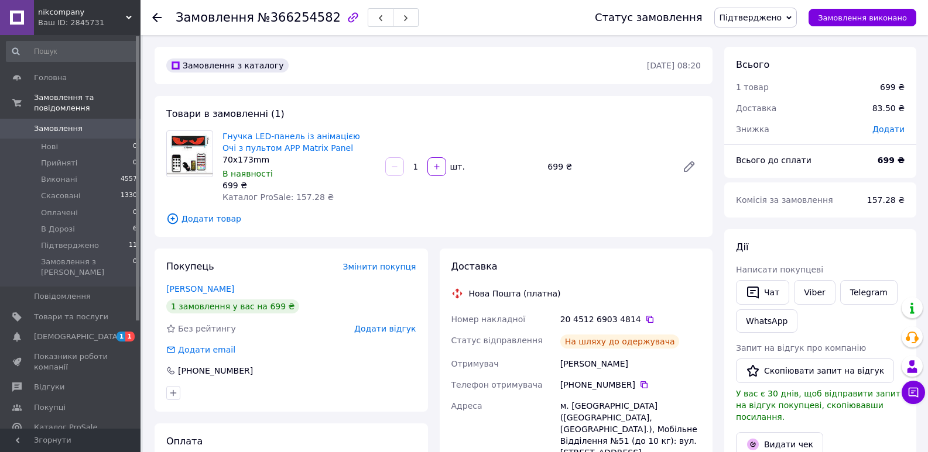
drag, startPoint x: 794, startPoint y: 19, endPoint x: 788, endPoint y: 28, distance: 10.6
click at [794, 19] on span "Підтверджено" at bounding box center [755, 18] width 83 height 20
click at [751, 105] on li "В Дорозі" at bounding box center [756, 111] width 82 height 18
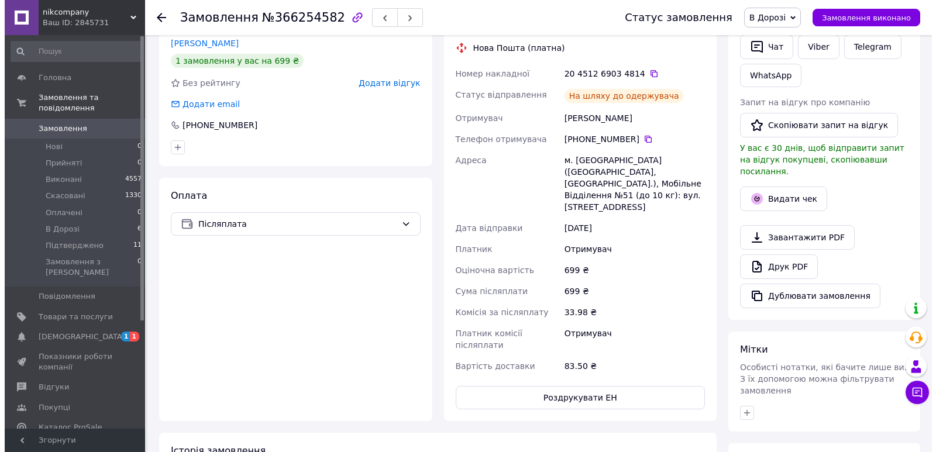
scroll to position [293, 0]
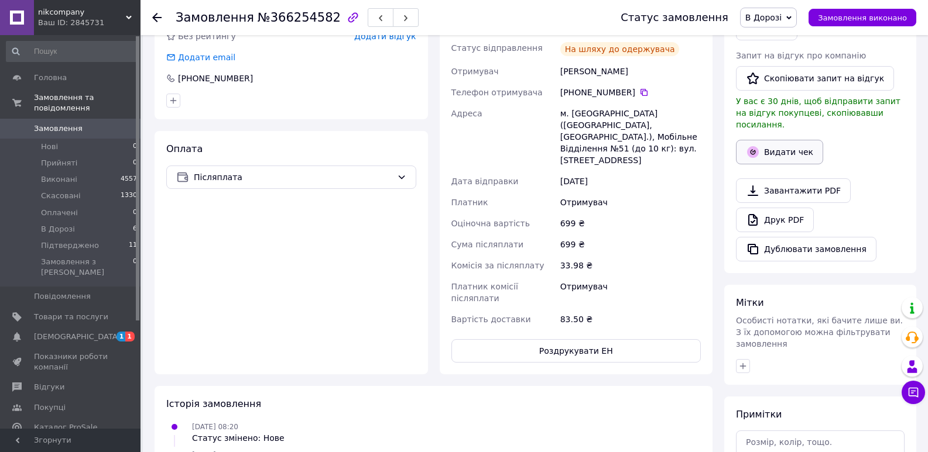
click at [780, 145] on button "Видати чек" at bounding box center [779, 152] width 87 height 25
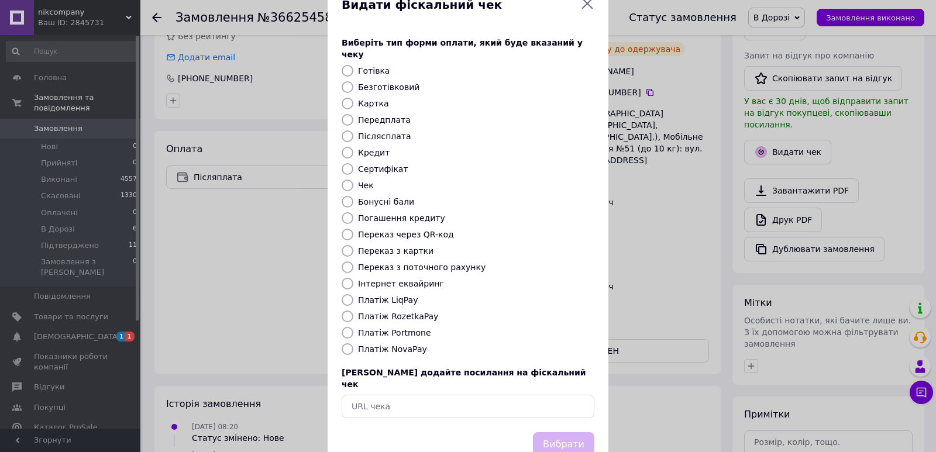
scroll to position [50, 0]
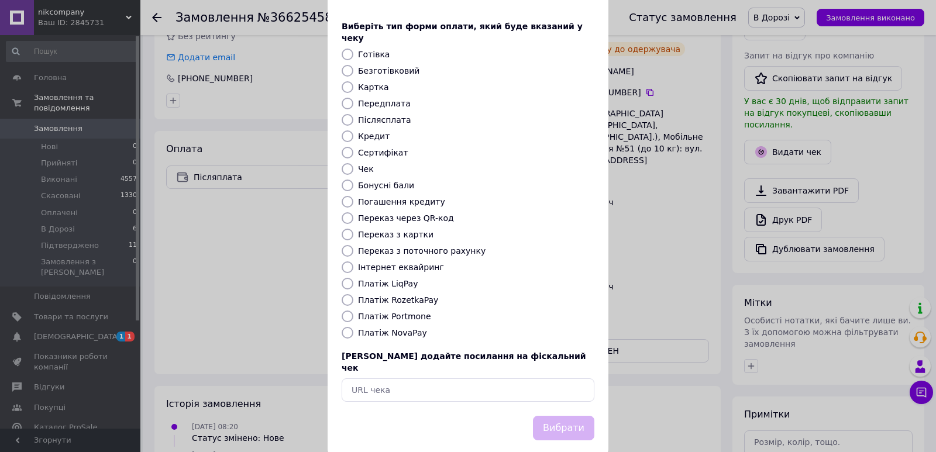
drag, startPoint x: 390, startPoint y: 325, endPoint x: 418, endPoint y: 332, distance: 29.0
click at [390, 328] on label "Платіж NovaPay" at bounding box center [392, 332] width 69 height 9
click at [353, 327] on input "Платіж NovaPay" at bounding box center [348, 333] width 12 height 12
radio input "true"
click at [568, 416] on button "Вибрати" at bounding box center [563, 428] width 61 height 25
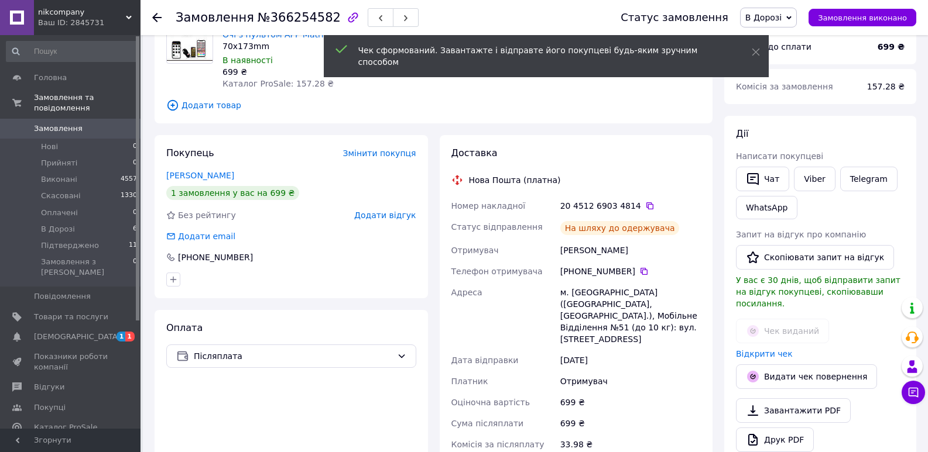
scroll to position [0, 0]
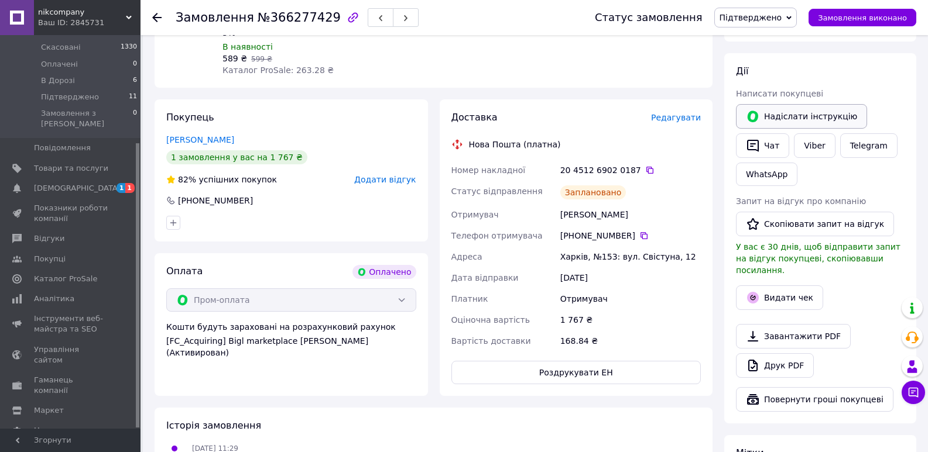
scroll to position [644, 0]
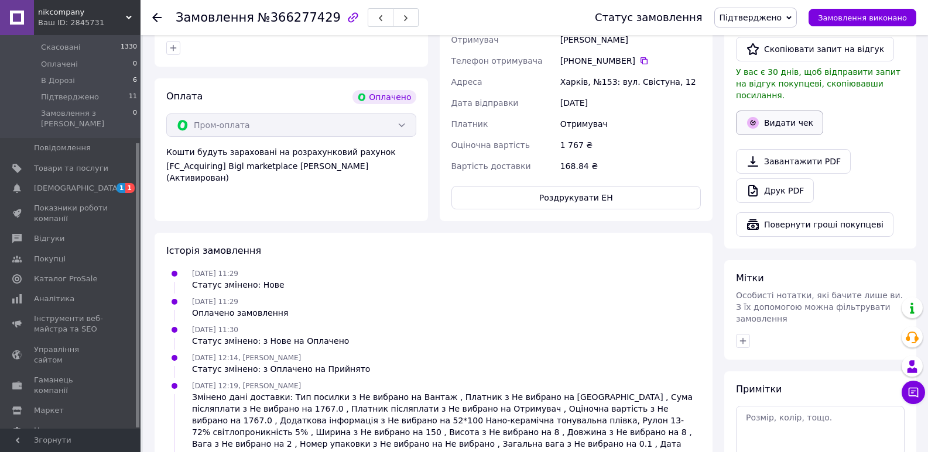
click at [787, 111] on button "Видати чек" at bounding box center [779, 123] width 87 height 25
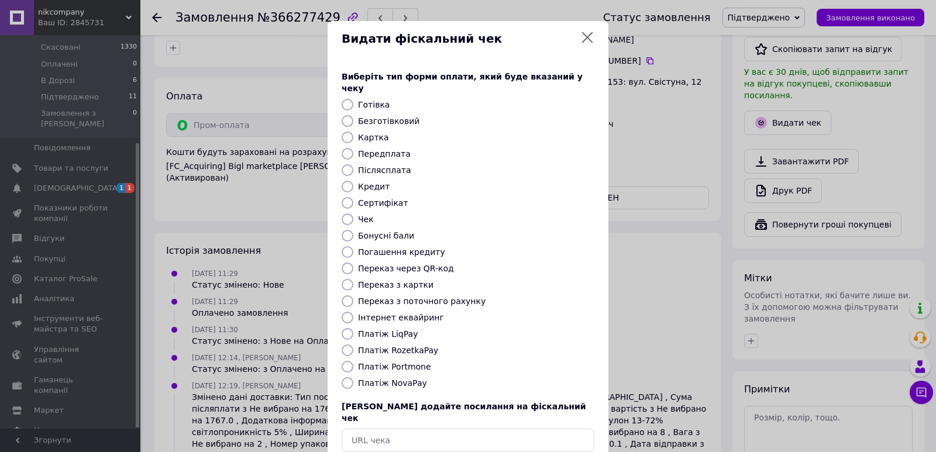
click at [393, 346] on label "Платіж RozetkaPay" at bounding box center [398, 350] width 80 height 9
click at [353, 345] on input "Платіж RozetkaPay" at bounding box center [348, 351] width 12 height 12
radio input "true"
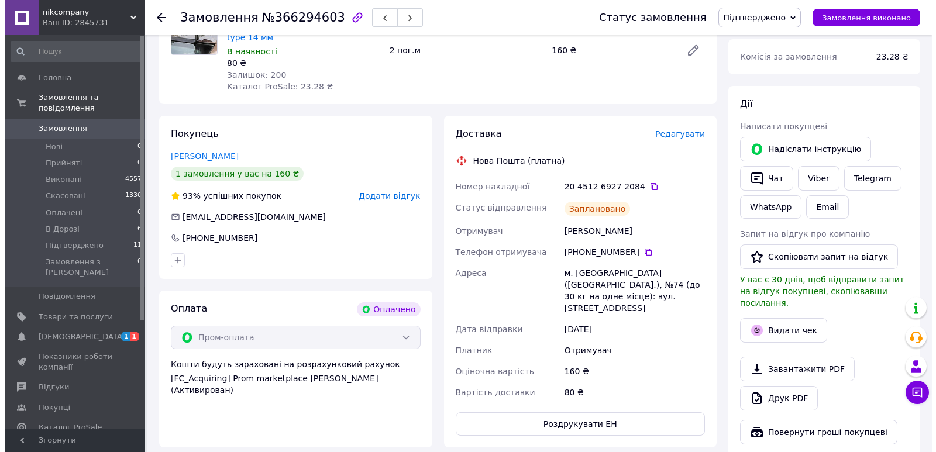
scroll to position [527, 0]
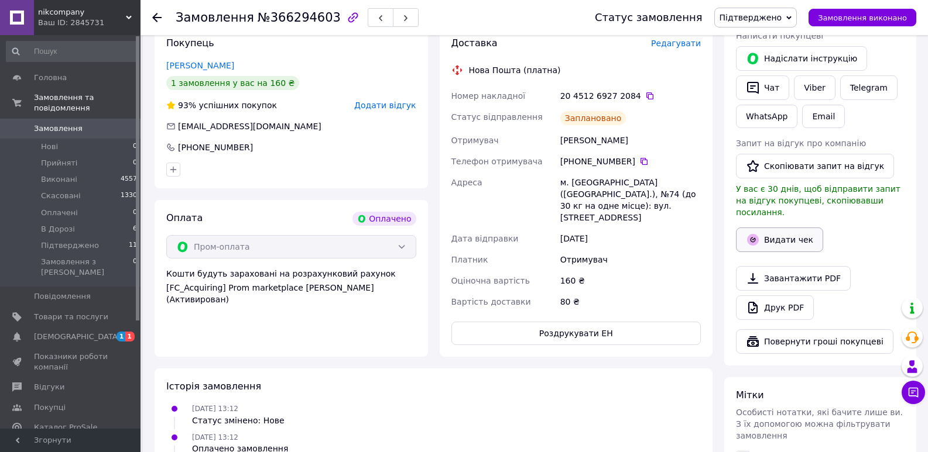
click at [798, 228] on button "Видати чек" at bounding box center [779, 240] width 87 height 25
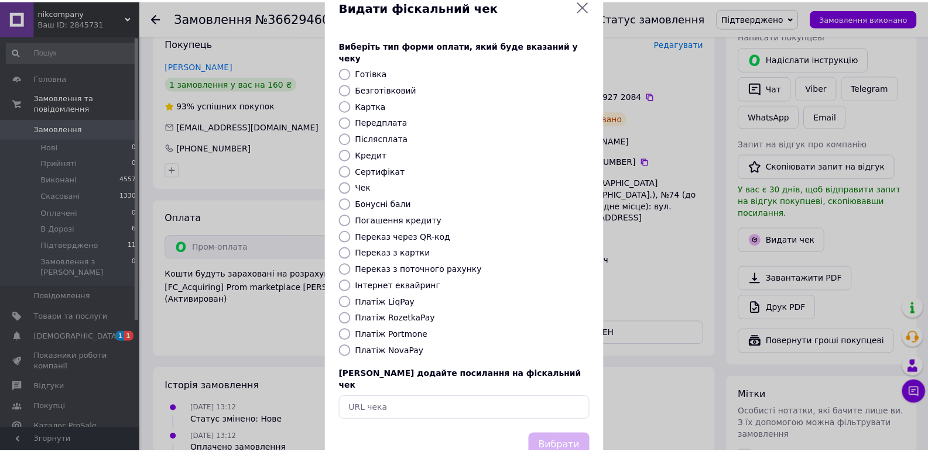
scroll to position [50, 0]
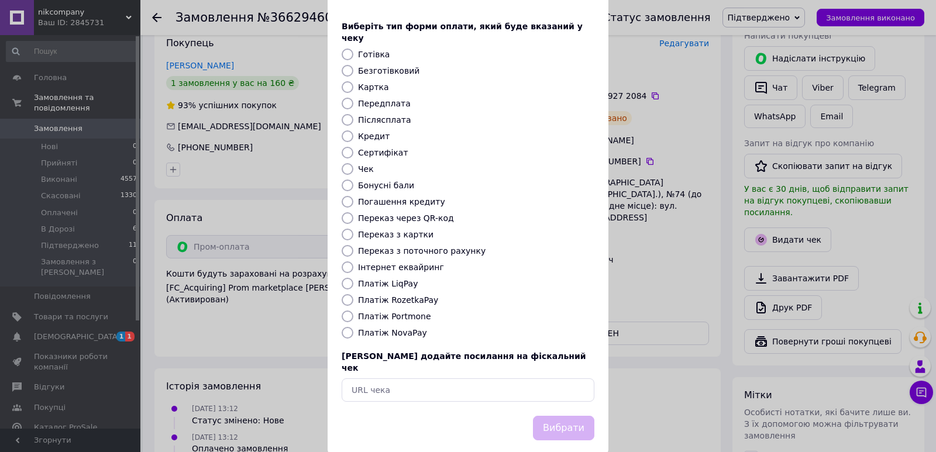
click at [412, 296] on label "Платіж RozetkaPay" at bounding box center [398, 300] width 80 height 9
click at [353, 294] on input "Платіж RozetkaPay" at bounding box center [348, 300] width 12 height 12
radio input "true"
click at [558, 416] on button "Вибрати" at bounding box center [563, 428] width 61 height 25
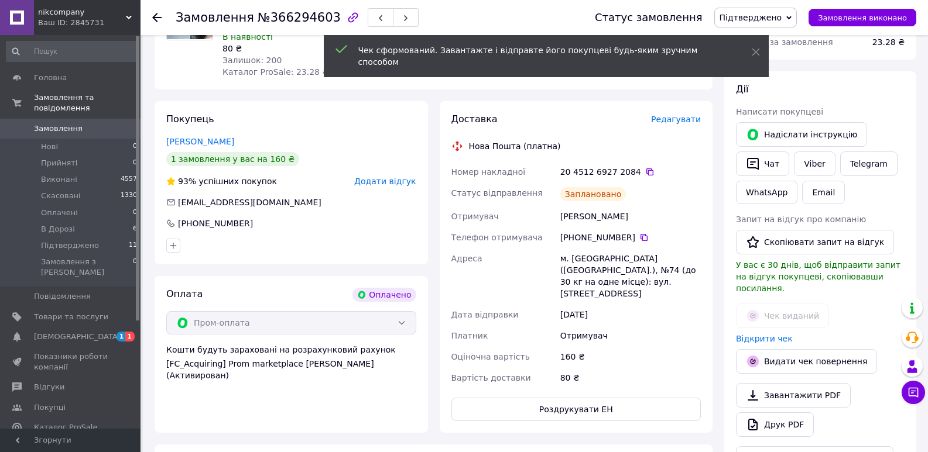
scroll to position [293, 0]
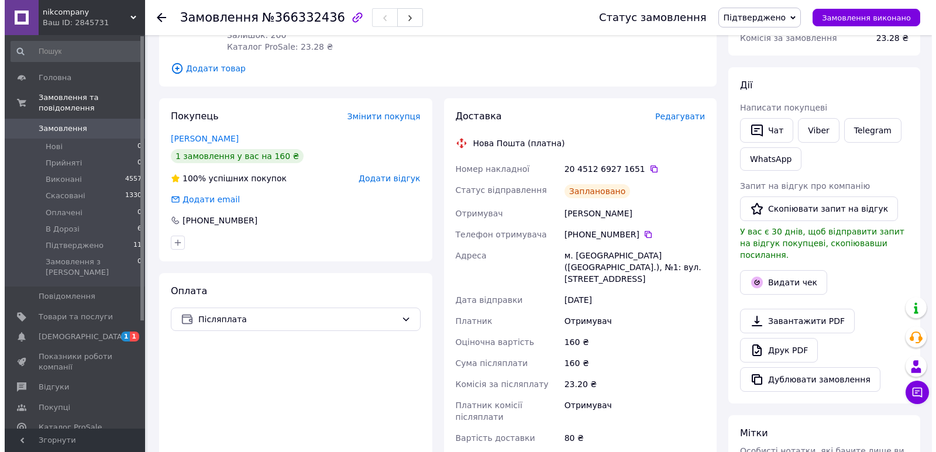
scroll to position [293, 0]
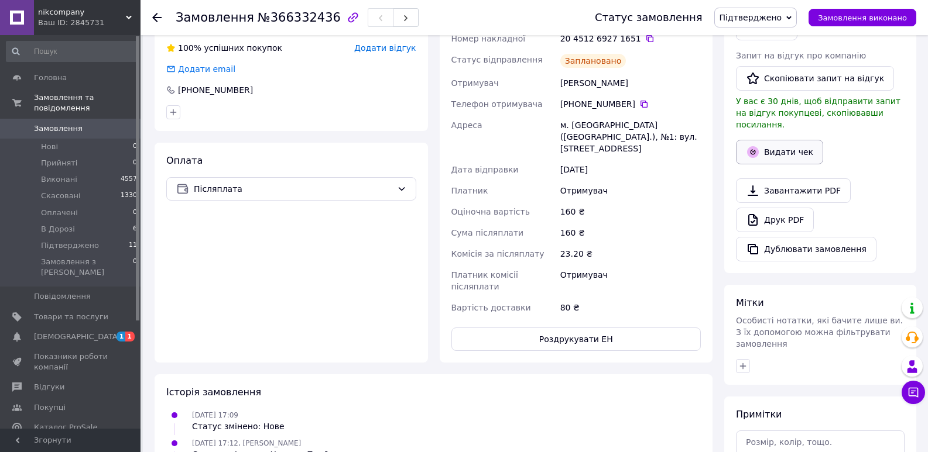
click at [756, 146] on icon "button" at bounding box center [753, 152] width 12 height 12
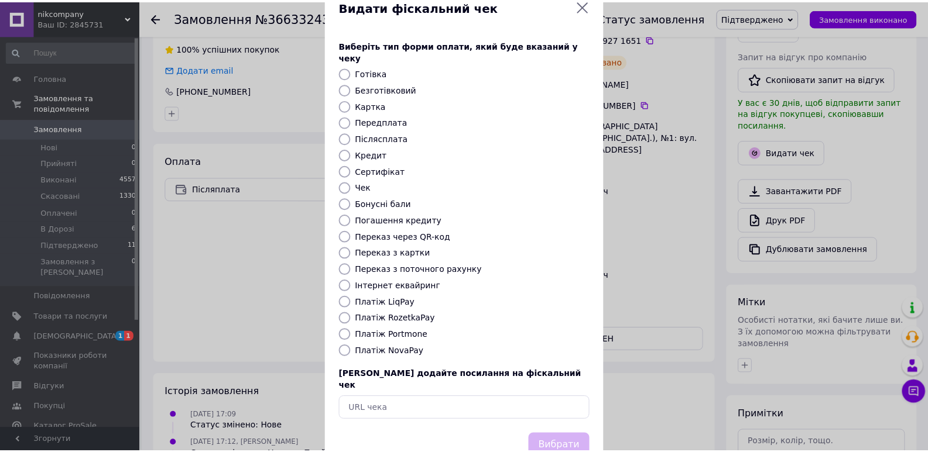
scroll to position [50, 0]
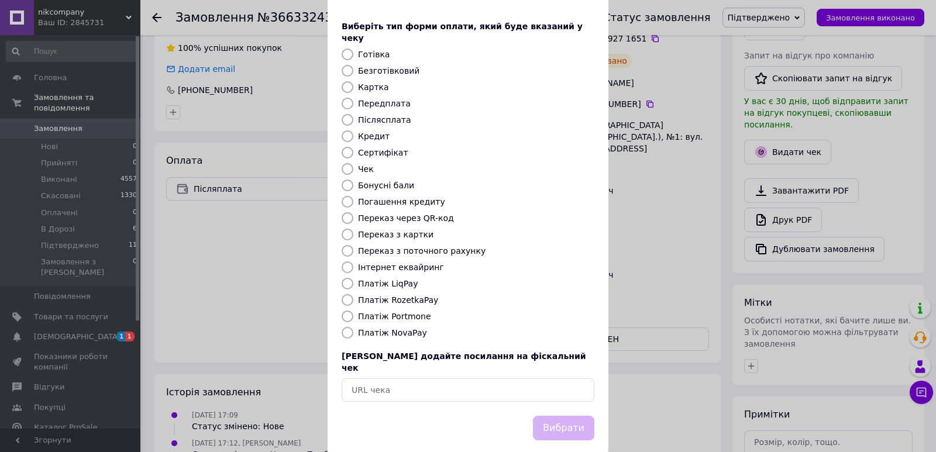
click at [401, 328] on label "Платіж NovaPay" at bounding box center [392, 332] width 69 height 9
click at [353, 327] on input "Платіж NovaPay" at bounding box center [348, 333] width 12 height 12
radio input "true"
click at [581, 416] on button "Вибрати" at bounding box center [563, 428] width 61 height 25
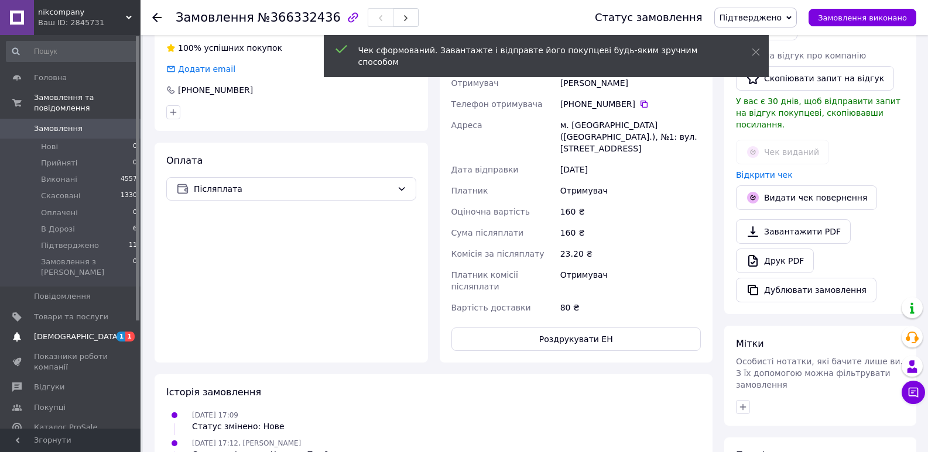
click at [84, 327] on link "[DEMOGRAPHIC_DATA] 1 1" at bounding box center [72, 337] width 144 height 20
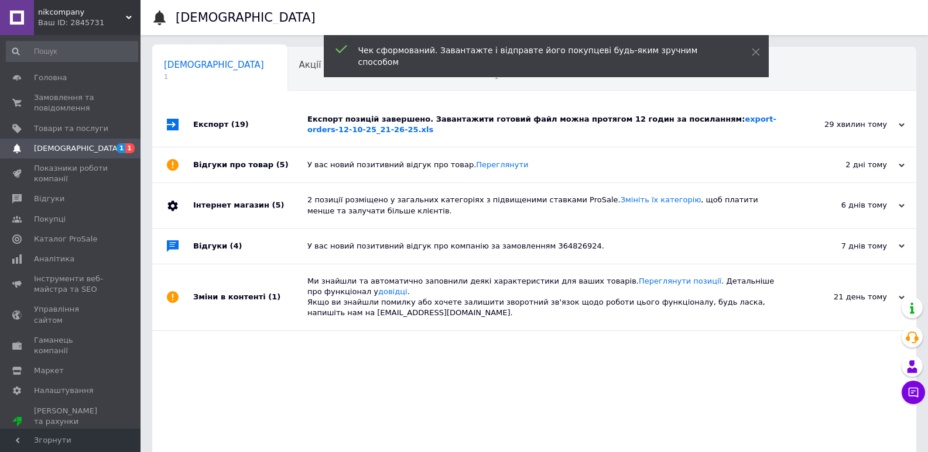
click at [405, 125] on div "Експорт позицій завершено. Завантажити готовий файл можна протягом 12 годин за …" at bounding box center [547, 124] width 480 height 21
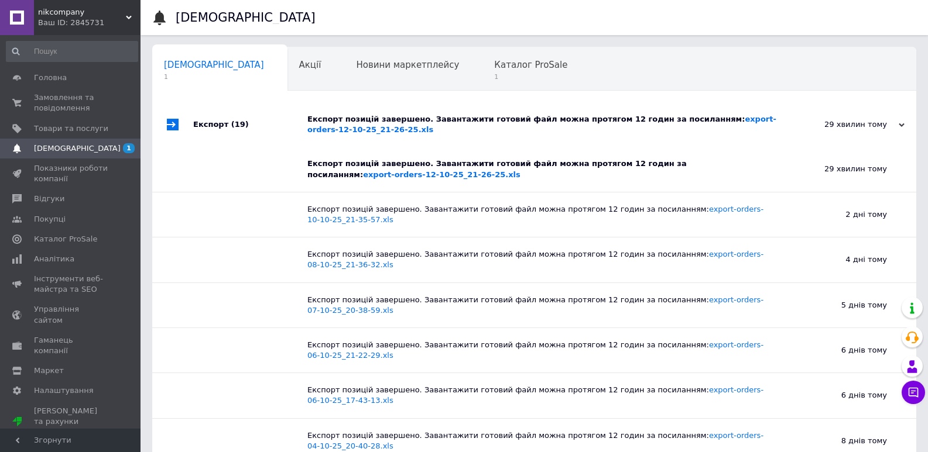
click at [494, 77] on span "1" at bounding box center [530, 77] width 73 height 9
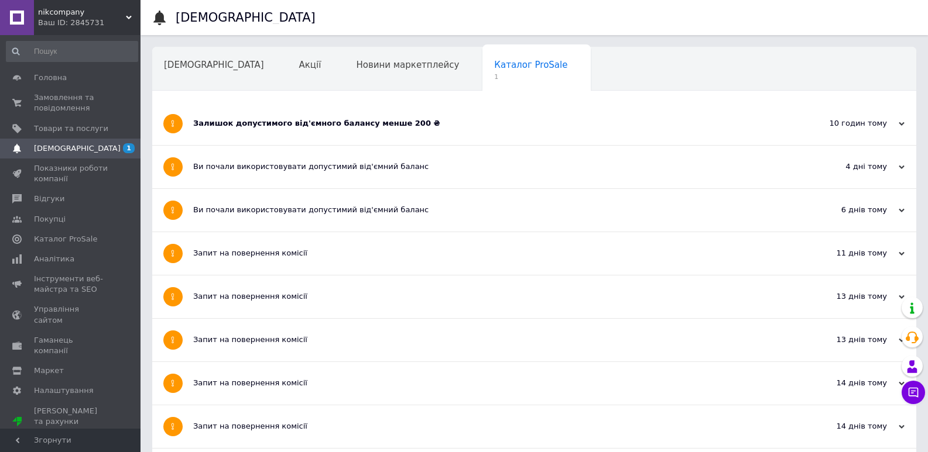
click at [327, 126] on div "Залишок допустимого від'ємного балансу менше 200 ₴" at bounding box center [490, 123] width 594 height 11
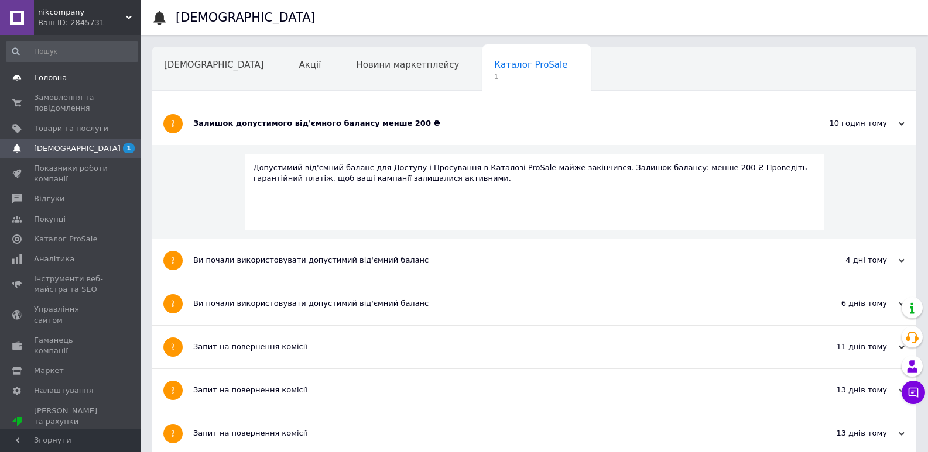
click at [54, 71] on link "Головна" at bounding box center [72, 78] width 144 height 20
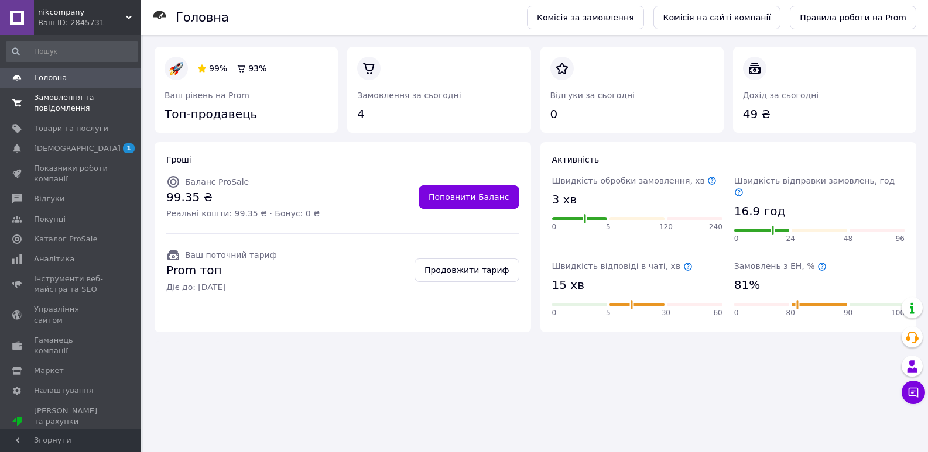
click at [39, 111] on span "Замовлення та повідомлення" at bounding box center [71, 102] width 74 height 21
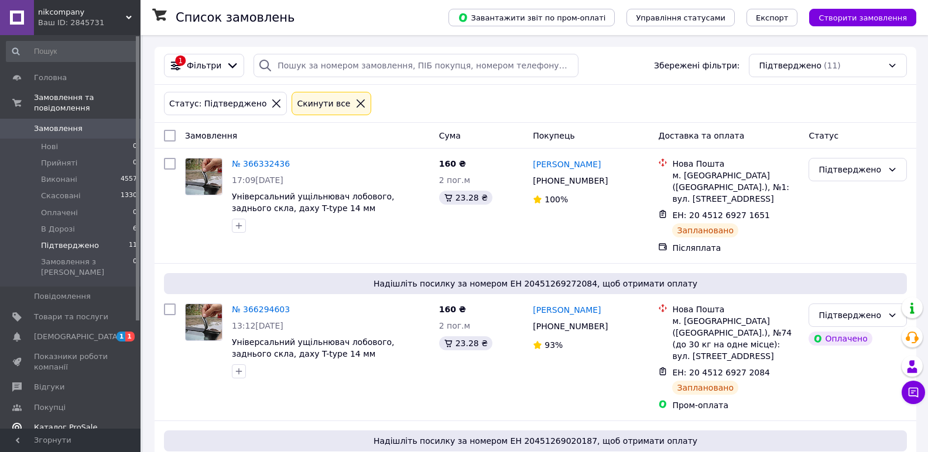
click at [61, 423] on span "Каталог ProSale" at bounding box center [65, 428] width 63 height 11
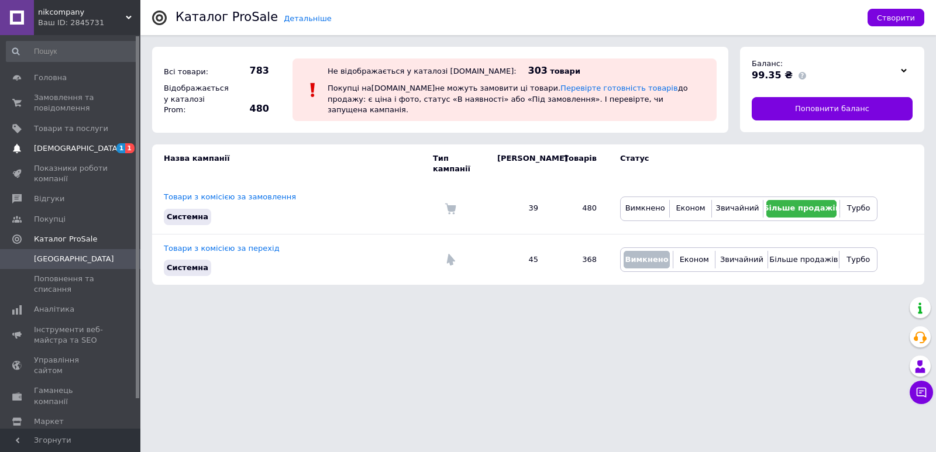
click at [55, 149] on span "[DEMOGRAPHIC_DATA]" at bounding box center [77, 148] width 87 height 11
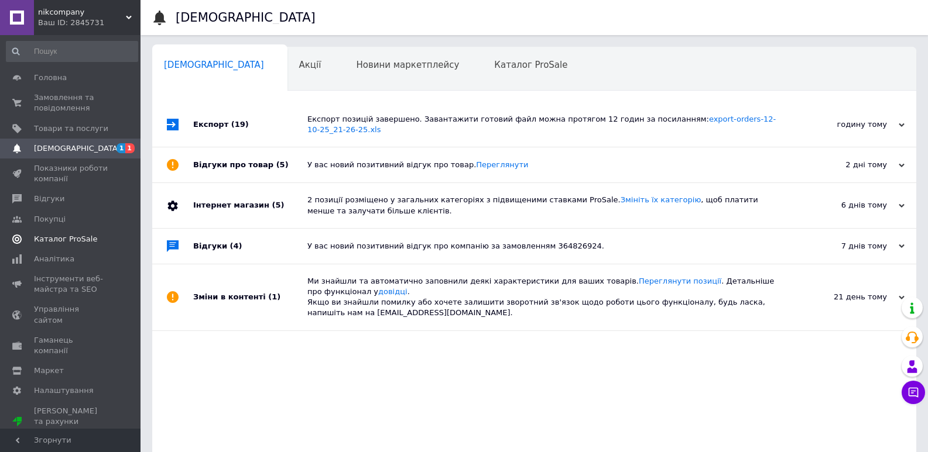
click at [61, 238] on span "Каталог ProSale" at bounding box center [65, 239] width 63 height 11
